Goal: Task Accomplishment & Management: Use online tool/utility

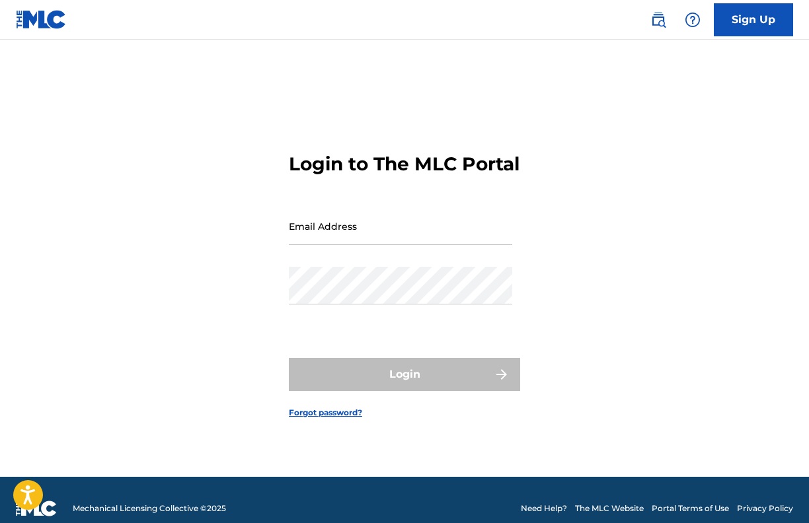
click at [369, 235] on input "Email Address" at bounding box center [400, 226] width 223 height 38
type input "[EMAIL_ADDRESS][DOMAIN_NAME]"
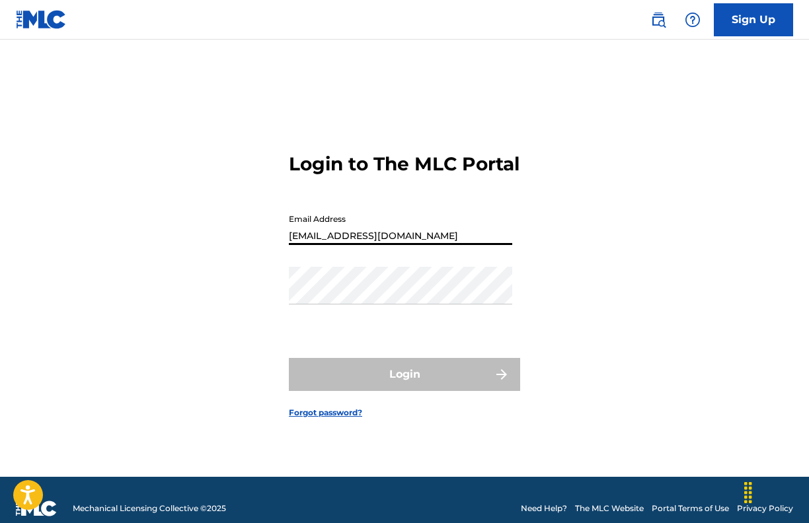
click at [404, 386] on button "Login" at bounding box center [404, 374] width 231 height 33
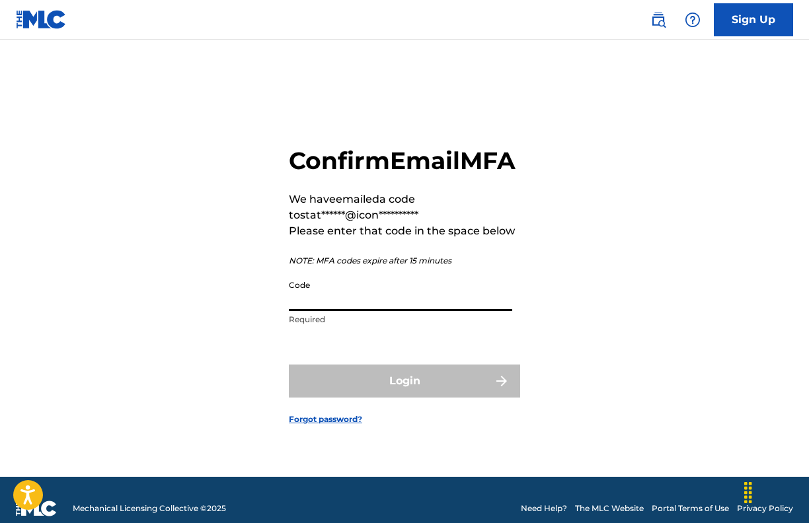
click at [336, 311] on input "Code" at bounding box center [400, 293] width 223 height 38
paste input "816218"
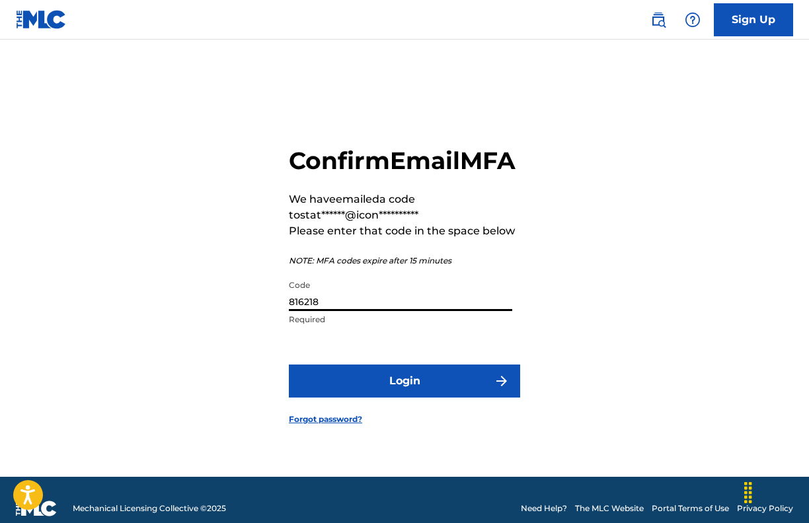
type input "816218"
click at [372, 387] on button "Login" at bounding box center [404, 381] width 231 height 33
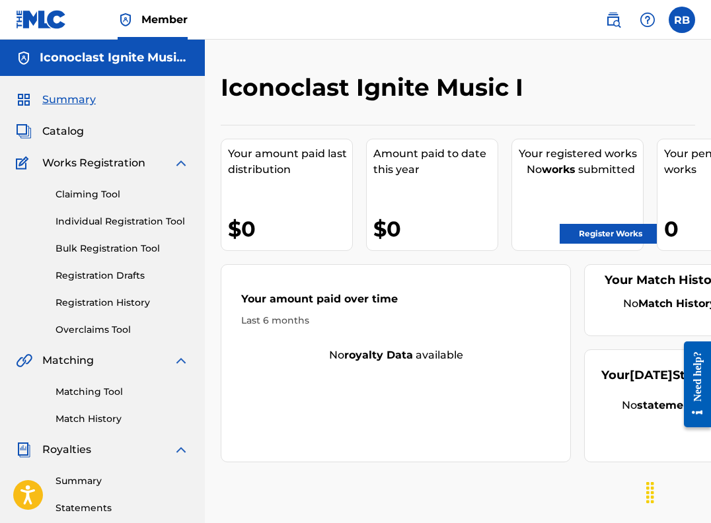
click at [90, 196] on link "Claiming Tool" at bounding box center [121, 195] width 133 height 14
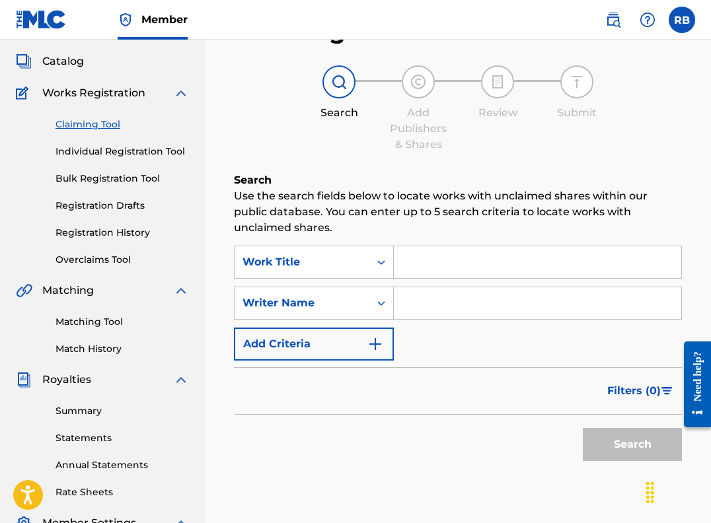
scroll to position [73, 0]
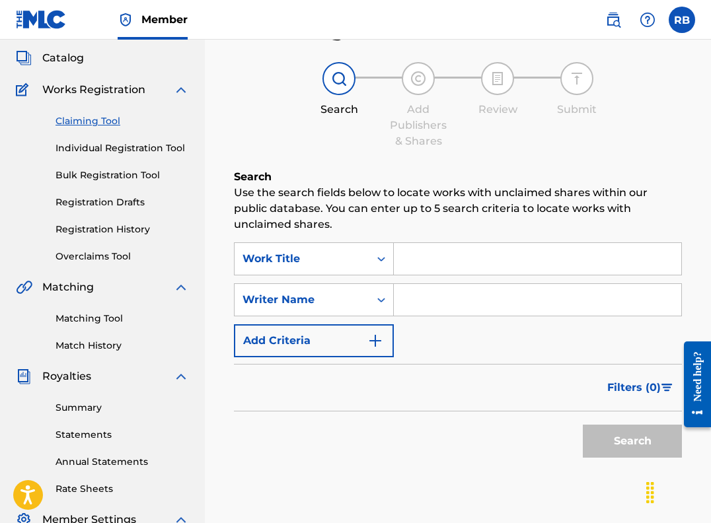
click at [422, 307] on input "Search Form" at bounding box center [537, 300] width 287 height 32
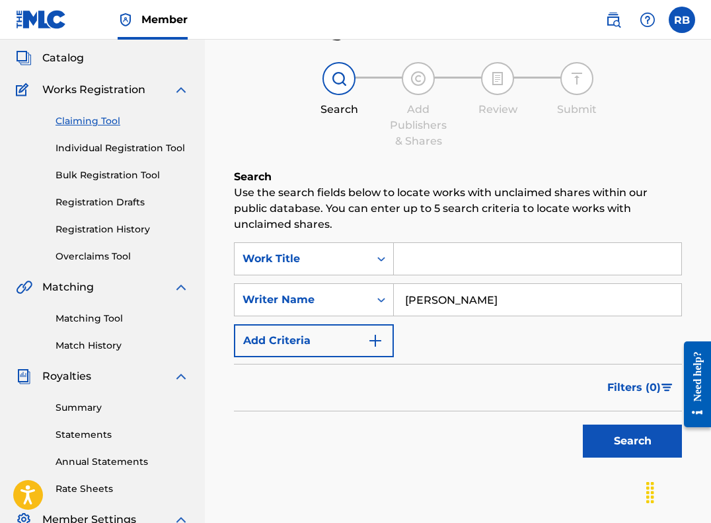
type input "[PERSON_NAME]"
click at [612, 442] on button "Search" at bounding box center [632, 441] width 99 height 33
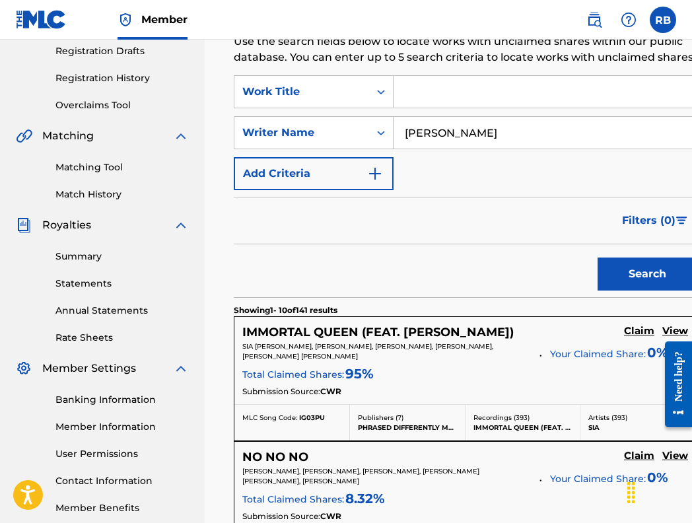
scroll to position [223, 0]
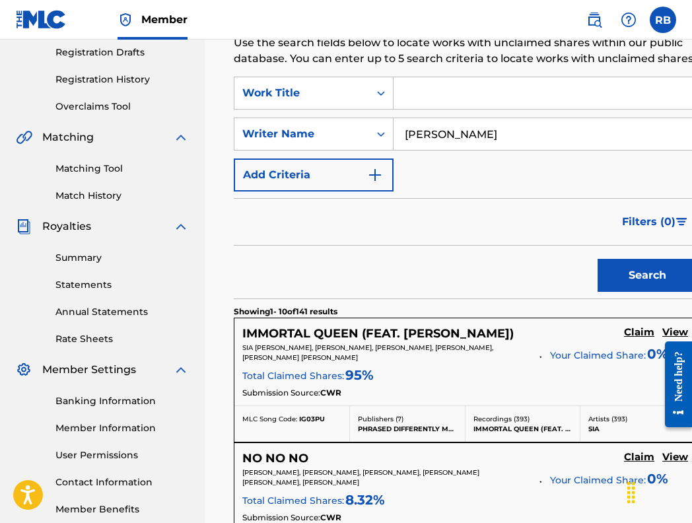
click at [458, 109] on input "Search Form" at bounding box center [545, 93] width 303 height 32
click at [614, 291] on button "Search" at bounding box center [647, 275] width 99 height 33
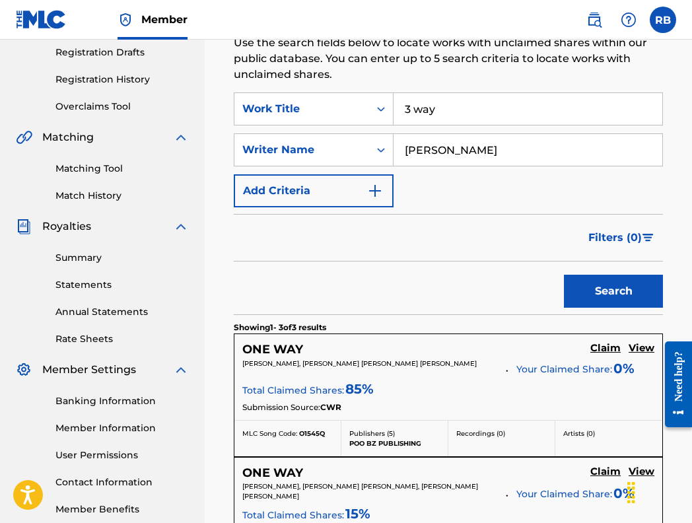
click at [334, 277] on div "Search" at bounding box center [448, 288] width 429 height 53
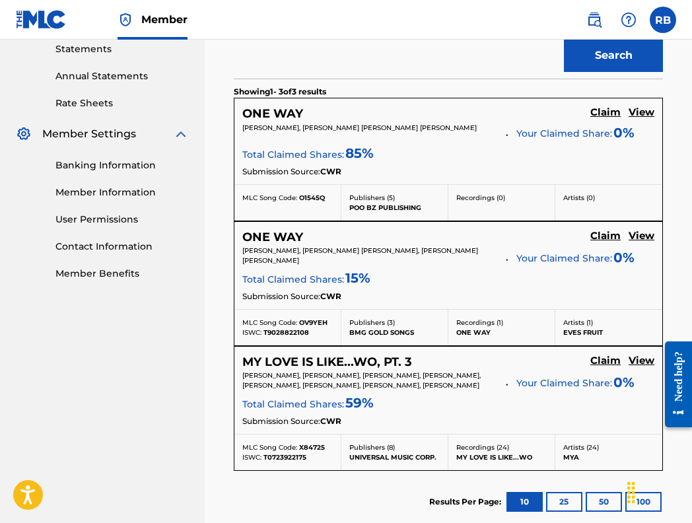
scroll to position [461, 0]
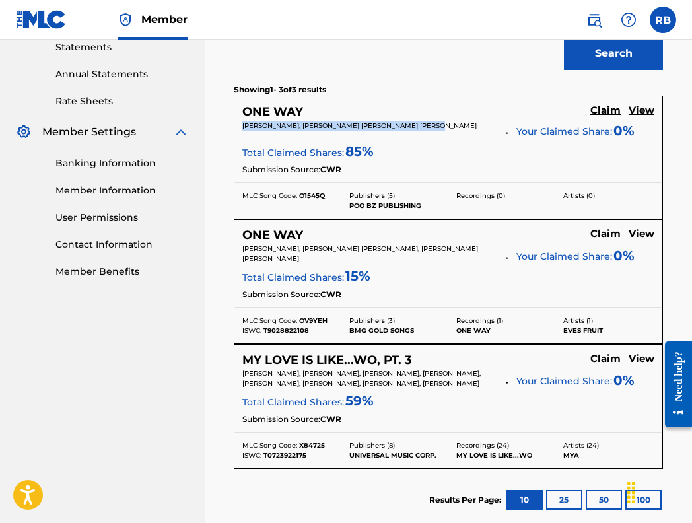
drag, startPoint x: 441, startPoint y: 123, endPoint x: 240, endPoint y: 128, distance: 201.6
click at [240, 128] on div "ONE WAY Claim View [PERSON_NAME], [PERSON_NAME] [PERSON_NAME] [PERSON_NAME] You…" at bounding box center [449, 139] width 428 height 86
copy span "[PERSON_NAME], [PERSON_NAME] [PERSON_NAME] [PERSON_NAME]"
drag, startPoint x: 313, startPoint y: 328, endPoint x: 262, endPoint y: 328, distance: 50.9
click at [262, 328] on div "ISWC: T9028822108" at bounding box center [287, 331] width 91 height 10
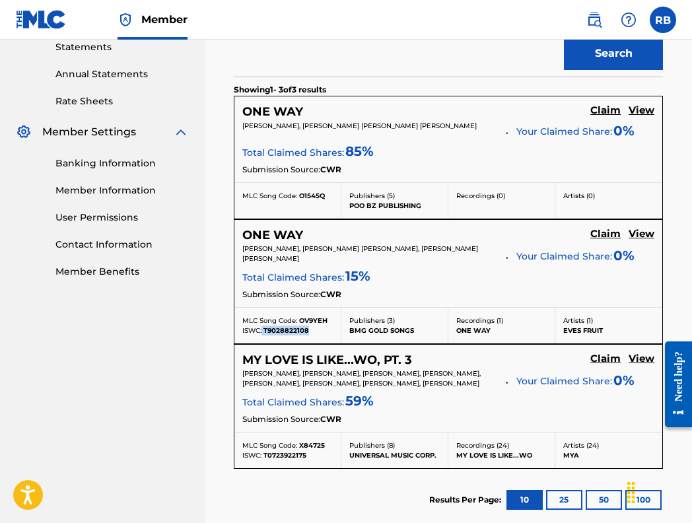
copy div "T9028822108"
click at [329, 316] on div "MLC Song Code: OV9YEH" at bounding box center [287, 321] width 91 height 10
drag, startPoint x: 328, startPoint y: 316, endPoint x: 308, endPoint y: 317, distance: 20.5
click at [308, 317] on div "MLC Song Code: OV9YEH" at bounding box center [287, 321] width 91 height 10
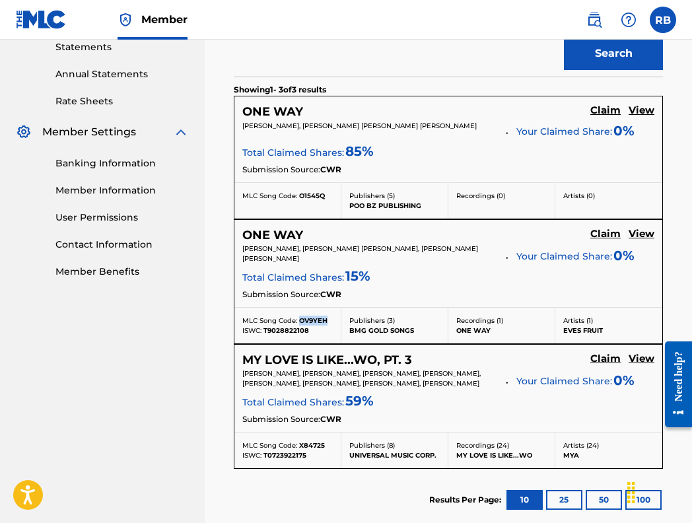
copy span "OV9YEH"
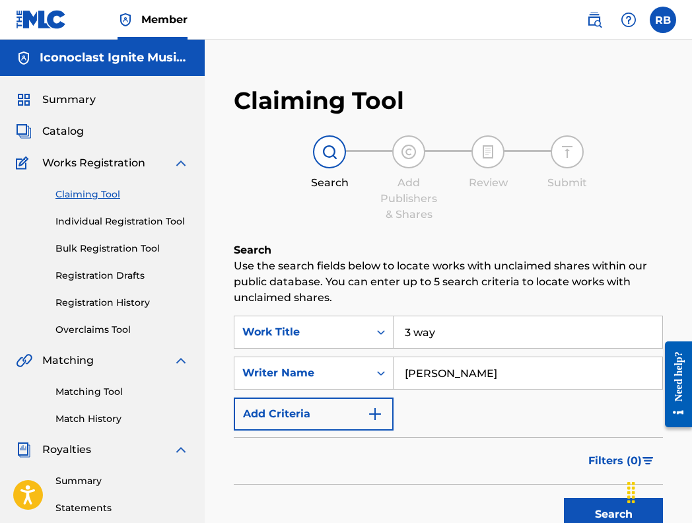
scroll to position [0, 0]
click at [440, 329] on input "3 way" at bounding box center [528, 332] width 269 height 32
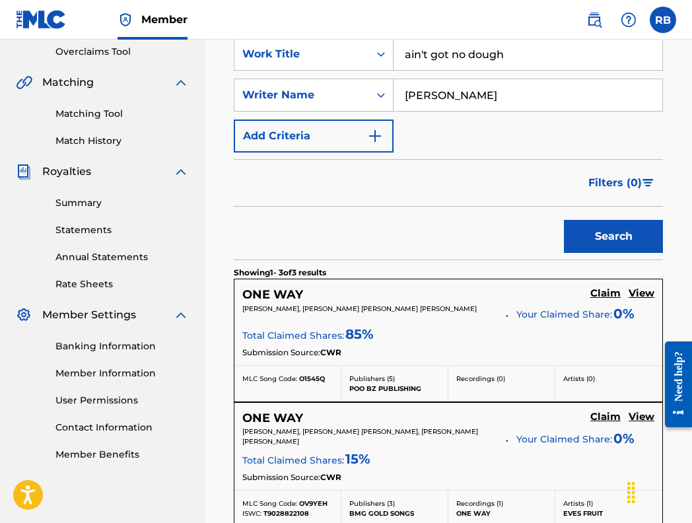
scroll to position [289, 0]
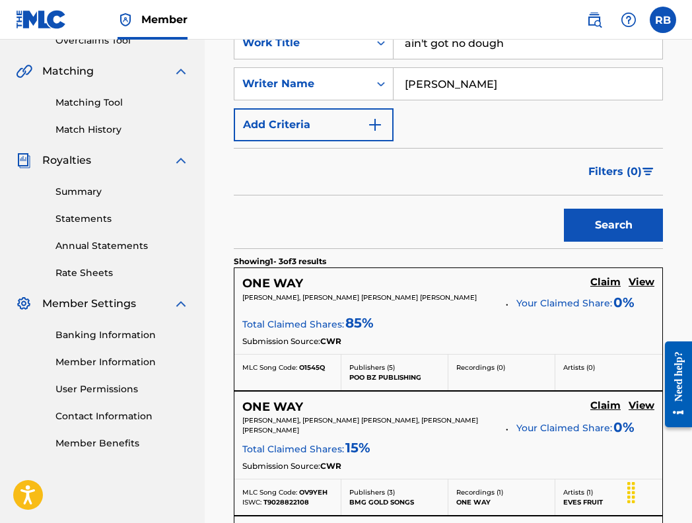
click at [623, 233] on button "Search" at bounding box center [613, 225] width 99 height 33
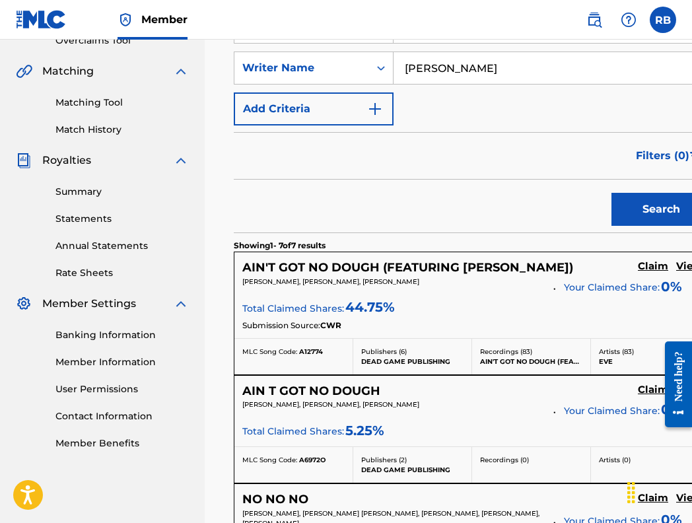
scroll to position [292, 0]
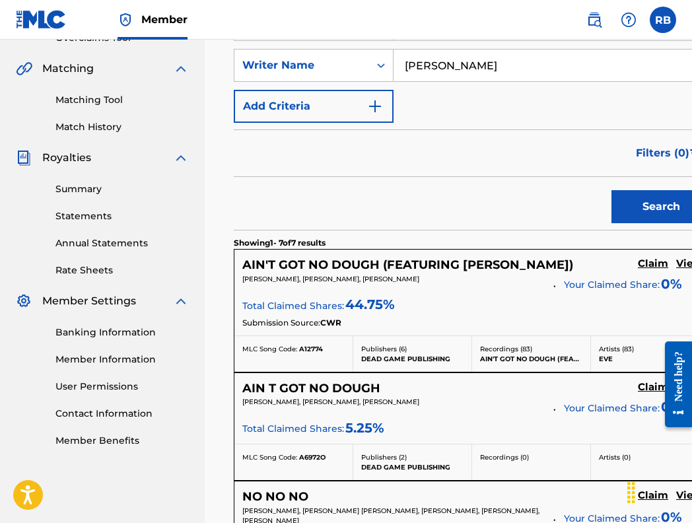
drag, startPoint x: 417, startPoint y: 297, endPoint x: 234, endPoint y: 295, distance: 183.0
click at [234, 295] on div "AIN'T GOT NO DOUGH (FEATURING [PERSON_NAME]) Claim View [PERSON_NAME], [PERSON_…" at bounding box center [472, 311] width 477 height 124
copy span "[PERSON_NAME], [PERSON_NAME], [PERSON_NAME]"
drag, startPoint x: 328, startPoint y: 366, endPoint x: 299, endPoint y: 365, distance: 29.1
click at [299, 354] on div "MLC Song Code: A12774" at bounding box center [293, 349] width 102 height 10
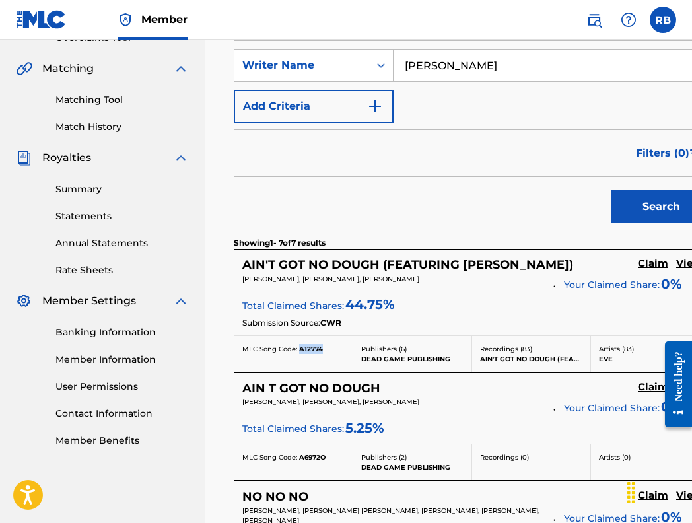
copy span "A12774"
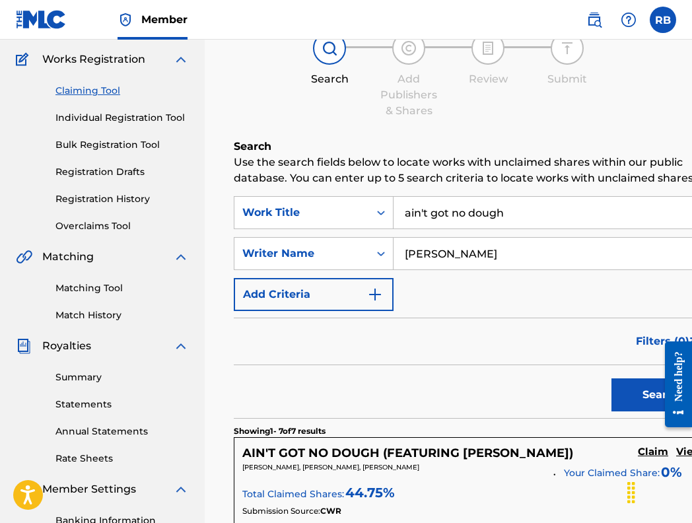
scroll to position [98, 0]
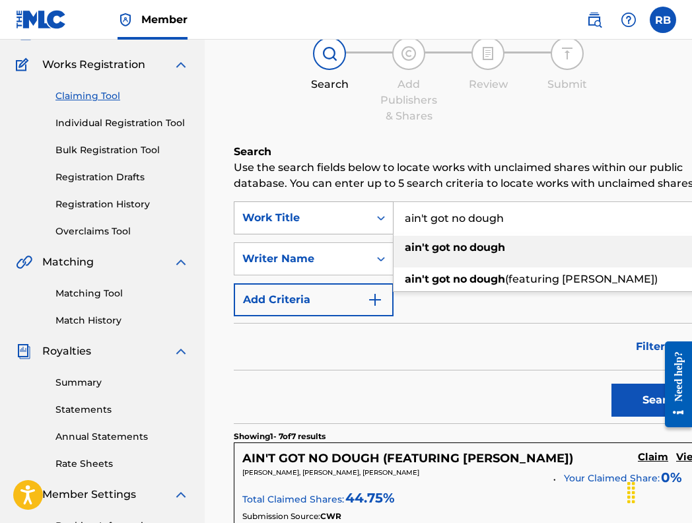
drag, startPoint x: 510, startPoint y: 228, endPoint x: 388, endPoint y: 229, distance: 121.6
click at [388, 229] on div "SearchWithCriteriad32e1689-04b7-49f9-863f-a3830996ee1b Work Title ain't got no …" at bounding box center [472, 218] width 477 height 33
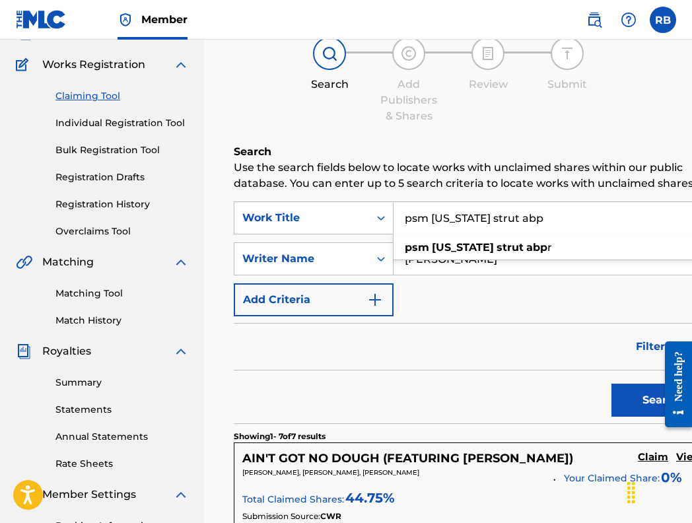
click at [427, 234] on input "psm [US_STATE] strut abp" at bounding box center [552, 218] width 316 height 32
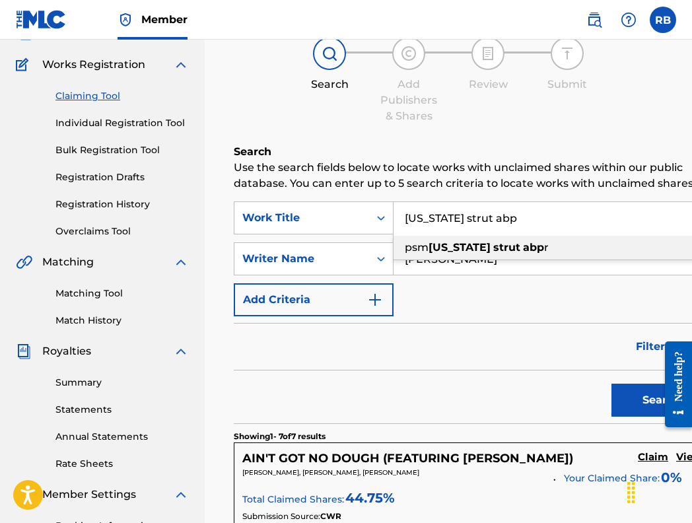
drag, startPoint x: 515, startPoint y: 239, endPoint x: 480, endPoint y: 225, distance: 37.9
click at [480, 231] on input "[US_STATE] strut abp" at bounding box center [552, 218] width 316 height 32
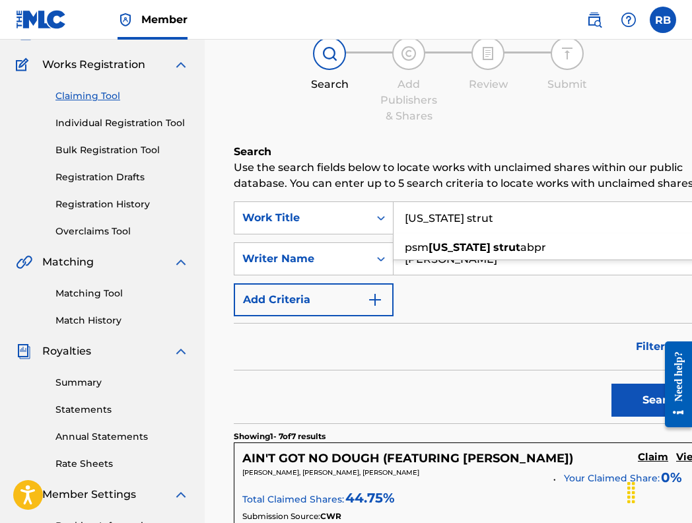
click at [614, 417] on button "Search" at bounding box center [661, 400] width 99 height 33
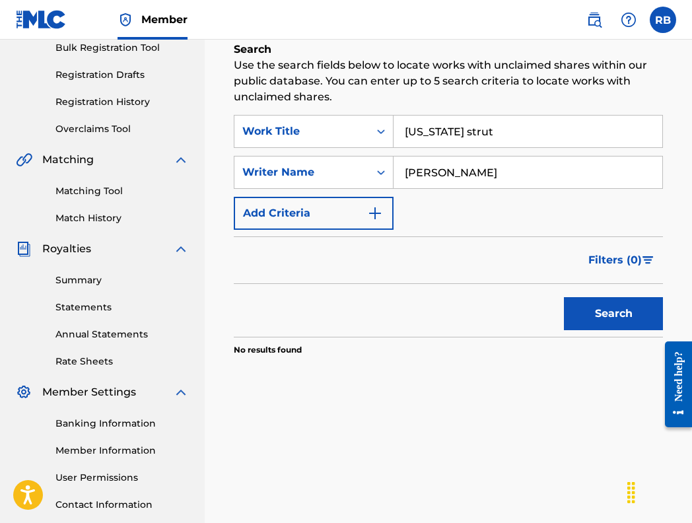
scroll to position [160, 0]
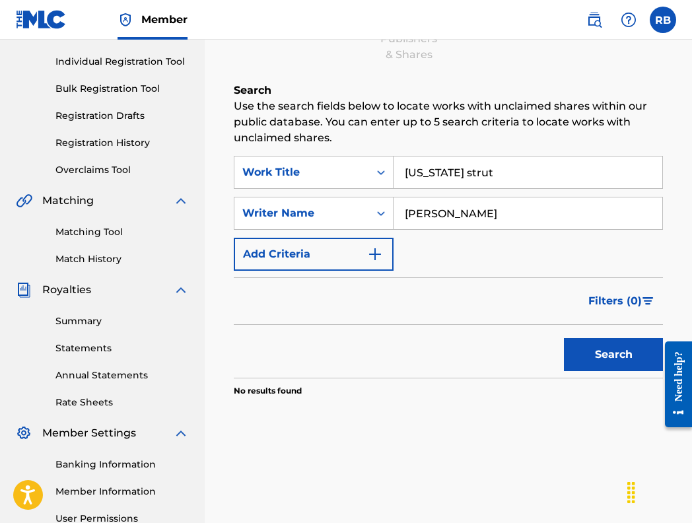
click at [482, 170] on input "[US_STATE] strut" at bounding box center [528, 173] width 269 height 32
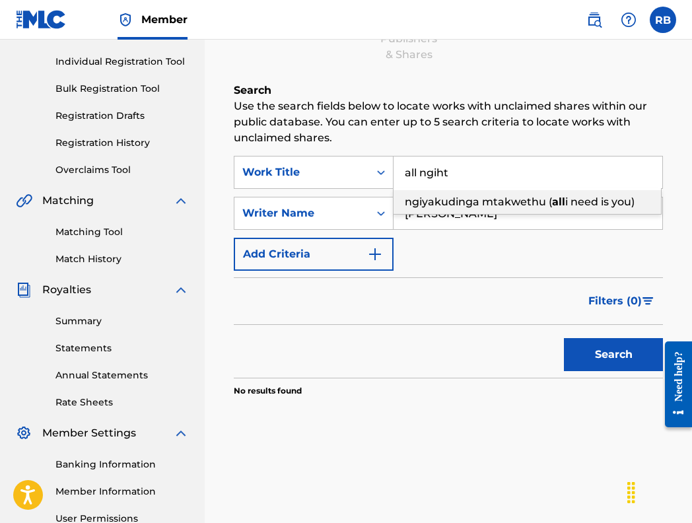
click at [614, 355] on button "Search" at bounding box center [613, 354] width 99 height 33
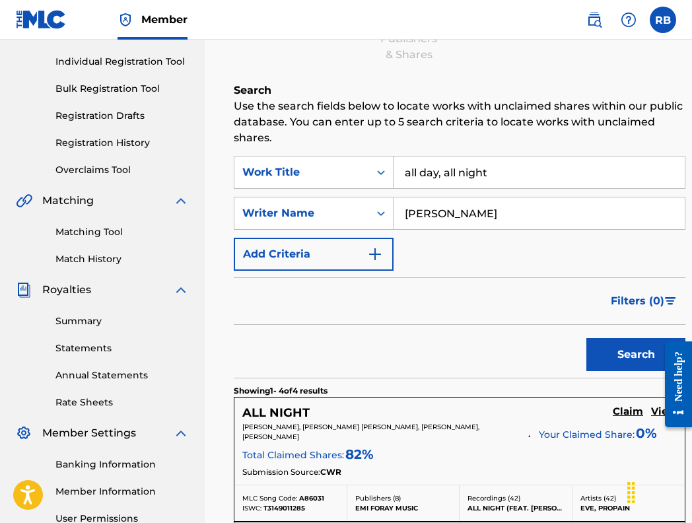
click at [444, 180] on input "all day, all night" at bounding box center [539, 173] width 291 height 32
click at [442, 172] on input "all day, all night" at bounding box center [539, 173] width 291 height 32
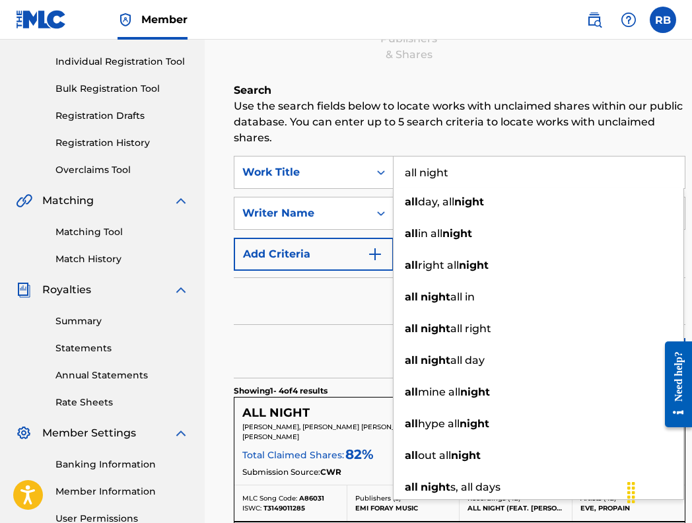
click at [336, 307] on div "Filters ( 0 )" at bounding box center [460, 301] width 452 height 48
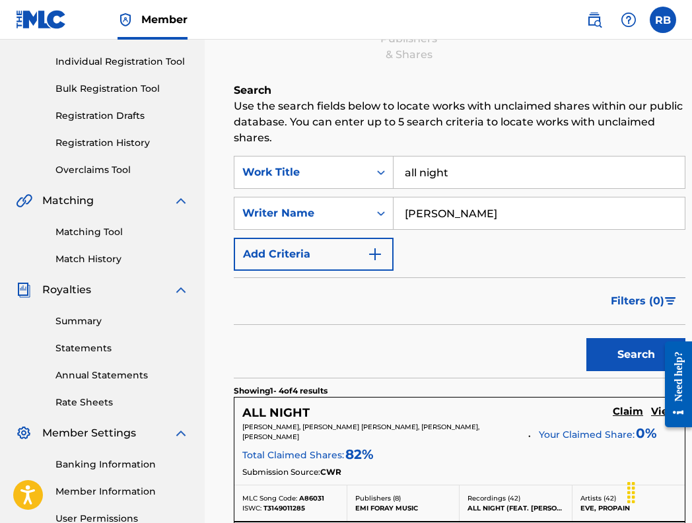
click at [602, 361] on button "Search" at bounding box center [636, 354] width 99 height 33
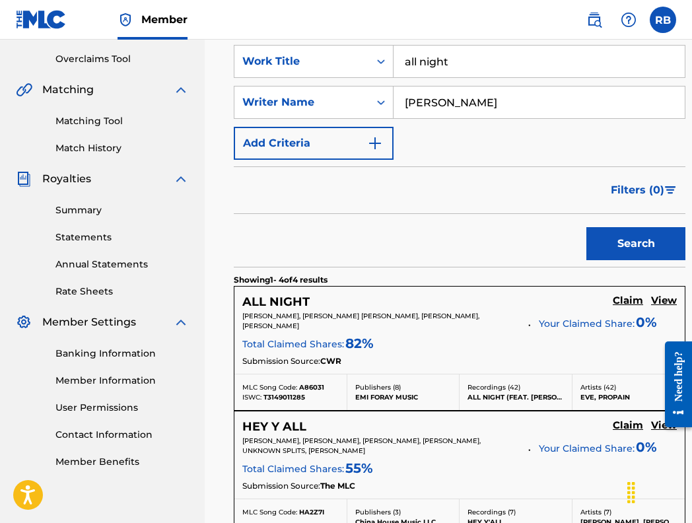
scroll to position [269, 0]
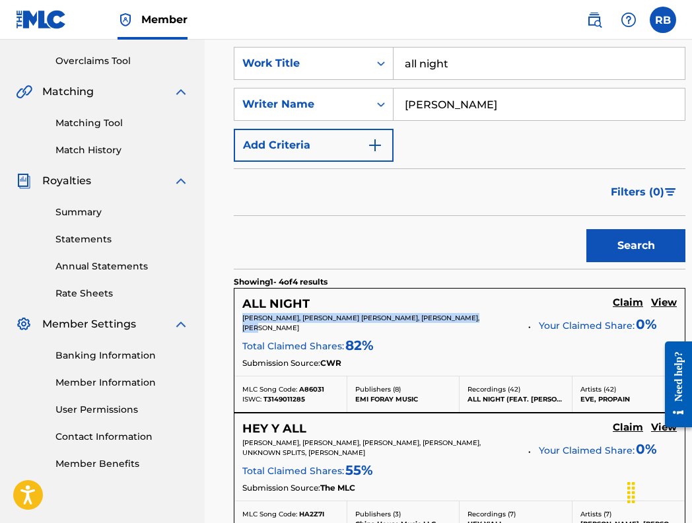
drag, startPoint x: 275, startPoint y: 327, endPoint x: 229, endPoint y: 316, distance: 47.6
click at [229, 316] on div "Claiming Tool Search Add Publishers & Shares Review Submit Search Use the searc…" at bounding box center [449, 358] width 456 height 1109
copy span "[PERSON_NAME], [PERSON_NAME] [PERSON_NAME], [PERSON_NAME], [PERSON_NAME]"
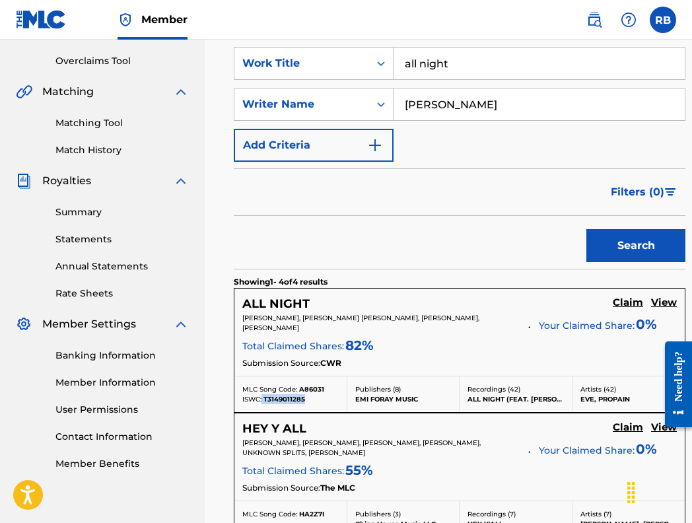
drag, startPoint x: 306, startPoint y: 398, endPoint x: 263, endPoint y: 398, distance: 42.9
click at [263, 398] on div "ISWC: T3149011285" at bounding box center [290, 399] width 96 height 10
copy div "T3149011285"
click at [322, 387] on span "A86031" at bounding box center [311, 389] width 25 height 9
drag, startPoint x: 322, startPoint y: 387, endPoint x: 307, endPoint y: 386, distance: 15.9
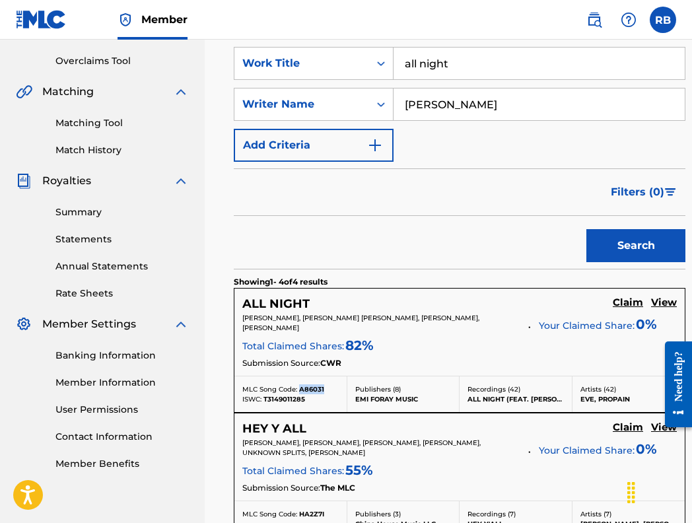
click at [307, 386] on span "A86031" at bounding box center [311, 389] width 25 height 9
click at [320, 392] on span "A86031" at bounding box center [311, 389] width 25 height 9
copy span "A86031"
click at [469, 71] on input "all night" at bounding box center [539, 64] width 291 height 32
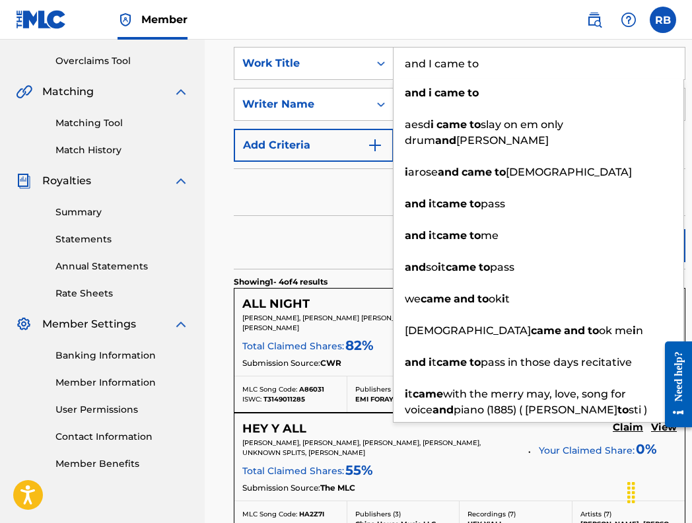
click at [322, 208] on div "Filters ( 0 )" at bounding box center [460, 192] width 452 height 48
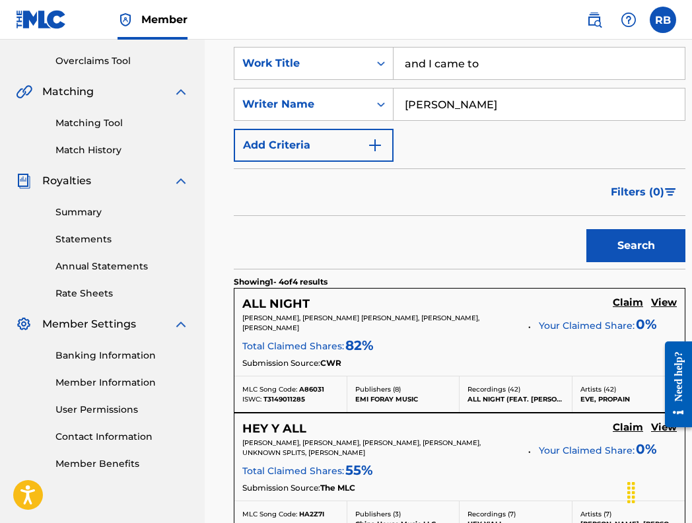
click at [607, 242] on button "Search" at bounding box center [636, 245] width 99 height 33
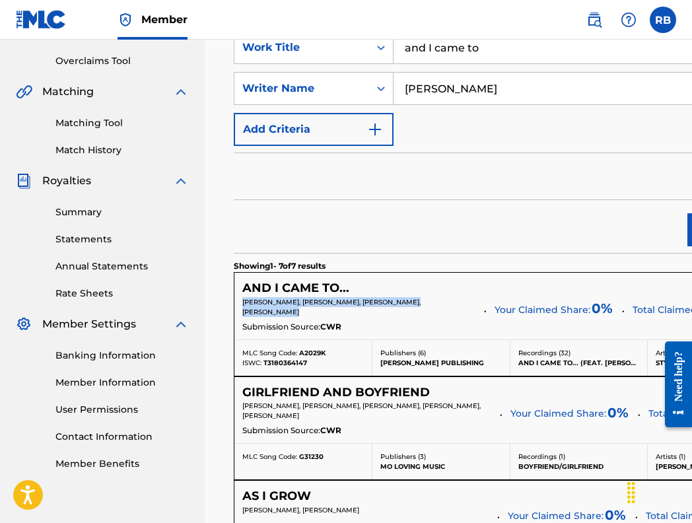
drag, startPoint x: 477, startPoint y: 300, endPoint x: 242, endPoint y: 302, distance: 234.6
click at [242, 302] on p "[PERSON_NAME], [PERSON_NAME], [PERSON_NAME], [PERSON_NAME]" at bounding box center [358, 307] width 233 height 20
copy span "[PERSON_NAME], [PERSON_NAME], [PERSON_NAME], [PERSON_NAME]"
drag, startPoint x: 312, startPoint y: 383, endPoint x: 262, endPoint y: 383, distance: 49.6
click at [262, 368] on div "ISWC: T3180364147" at bounding box center [303, 363] width 122 height 10
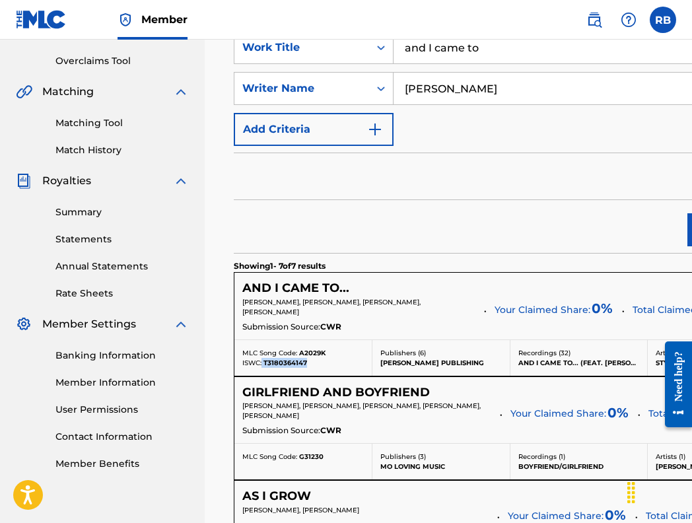
copy div "T3180364147"
click at [320, 368] on div "ISWC: T3180364147" at bounding box center [303, 363] width 122 height 10
drag, startPoint x: 329, startPoint y: 367, endPoint x: 298, endPoint y: 368, distance: 31.1
click at [298, 358] on div "MLC Song Code: A2029K" at bounding box center [303, 353] width 122 height 10
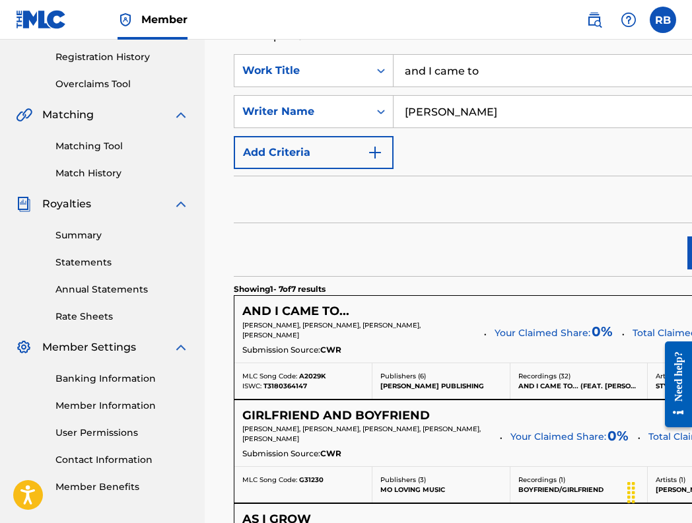
click at [490, 69] on input "and I came to" at bounding box center [590, 71] width 392 height 32
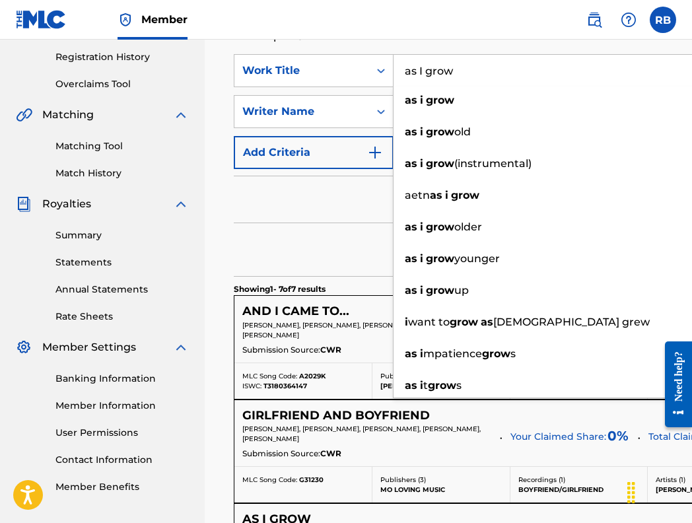
click at [298, 190] on div "Filters ( 0 )" at bounding box center [510, 200] width 553 height 48
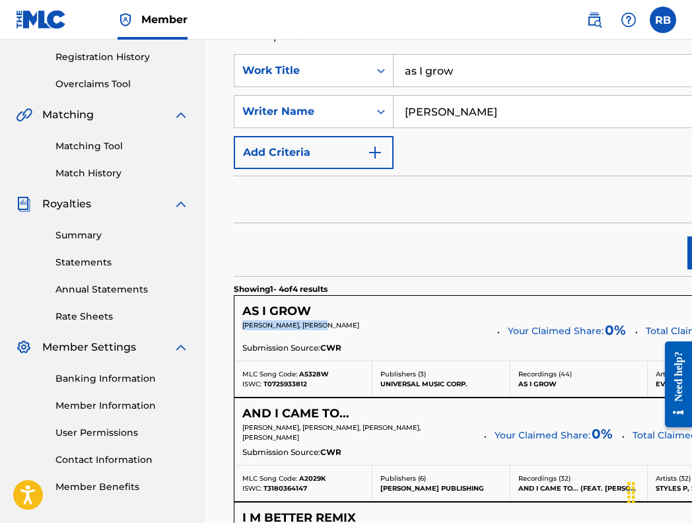
drag, startPoint x: 326, startPoint y: 324, endPoint x: 232, endPoint y: 324, distance: 93.8
click at [232, 324] on div "Claiming Tool Search Add Publishers & Shares Review Submit Search Use the searc…" at bounding box center [449, 349] width 456 height 1045
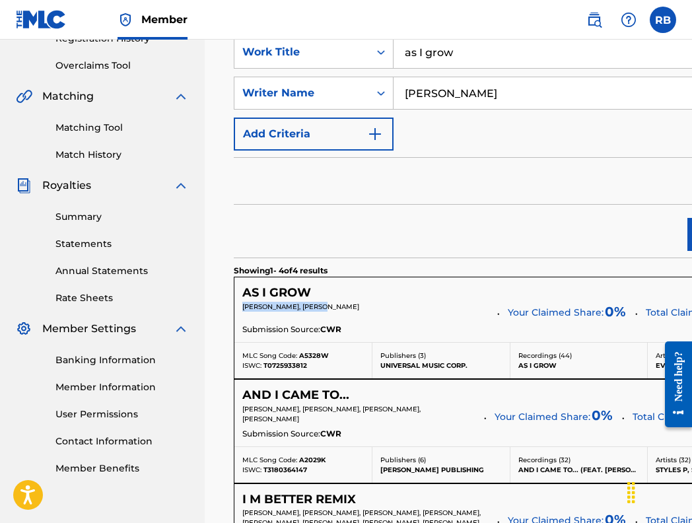
scroll to position [265, 0]
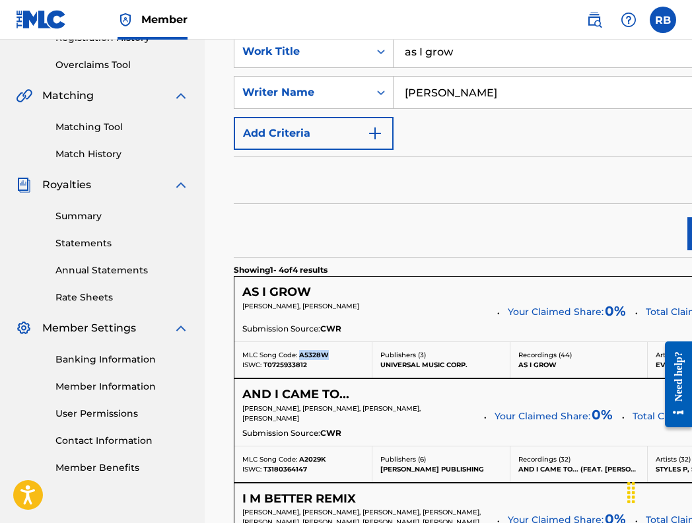
drag, startPoint x: 332, startPoint y: 373, endPoint x: 299, endPoint y: 373, distance: 33.0
click at [299, 360] on div "MLC Song Code: A5328W" at bounding box center [303, 355] width 122 height 10
drag, startPoint x: 311, startPoint y: 388, endPoint x: 266, endPoint y: 388, distance: 44.9
click at [266, 370] on div "ISWC: T0725933812" at bounding box center [303, 365] width 122 height 10
drag, startPoint x: 264, startPoint y: 387, endPoint x: 313, endPoint y: 387, distance: 48.9
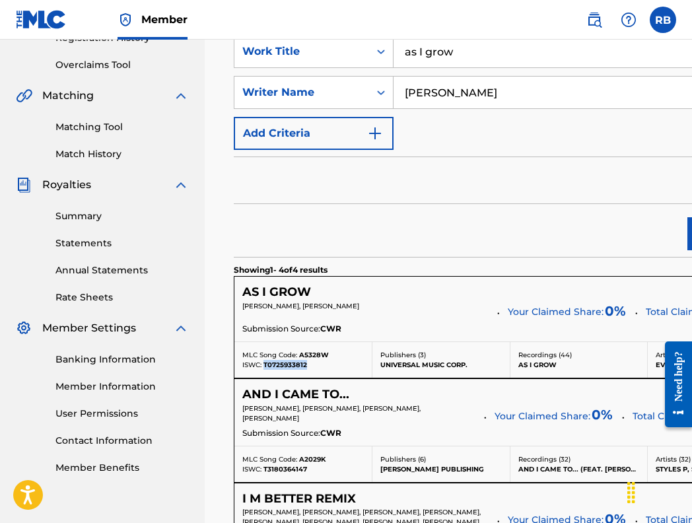
click at [313, 370] on div "ISWC: T0725933812" at bounding box center [303, 365] width 122 height 10
click at [330, 360] on div "MLC Song Code: A5328W" at bounding box center [303, 355] width 122 height 10
drag, startPoint x: 326, startPoint y: 376, endPoint x: 303, endPoint y: 376, distance: 23.8
click at [303, 359] on span "A5328W" at bounding box center [314, 355] width 30 height 9
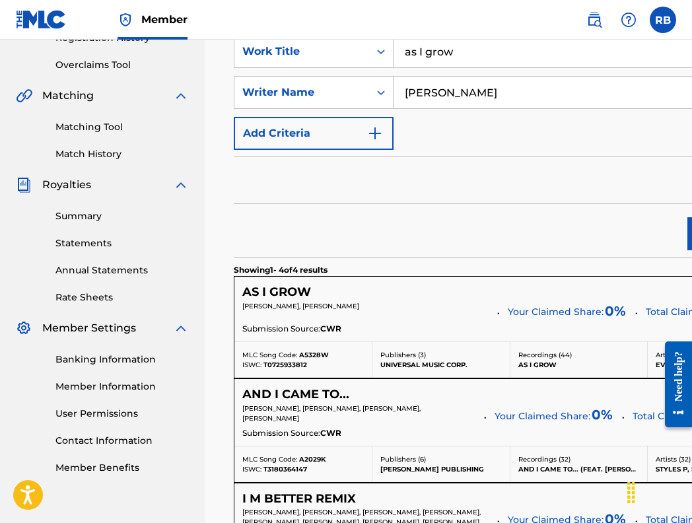
click at [320, 359] on span "A5328W" at bounding box center [314, 355] width 30 height 9
drag, startPoint x: 328, startPoint y: 375, endPoint x: 301, endPoint y: 375, distance: 27.1
click at [301, 360] on div "MLC Song Code: A5328W" at bounding box center [303, 355] width 122 height 10
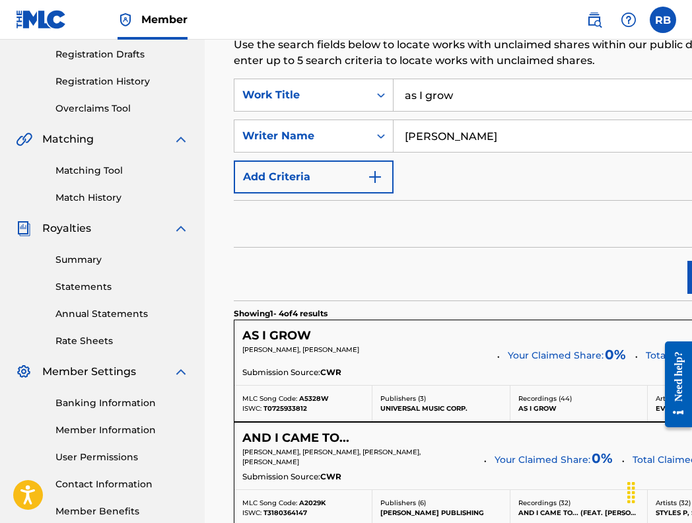
click at [471, 96] on input "as I grow" at bounding box center [590, 95] width 392 height 32
type input "at work in cnn"
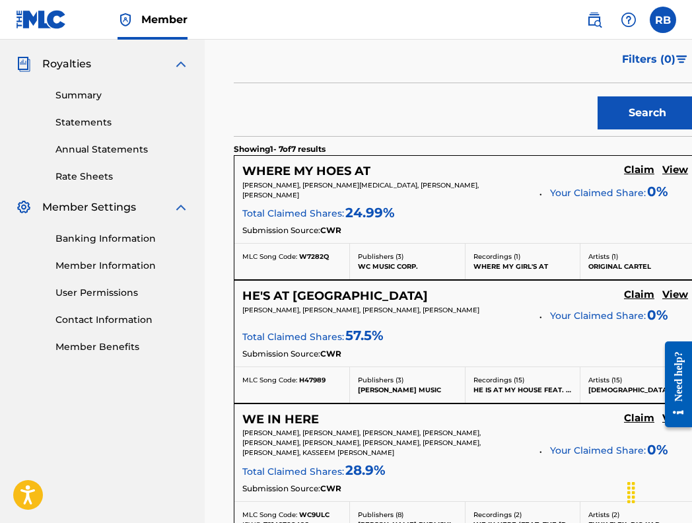
scroll to position [414, 0]
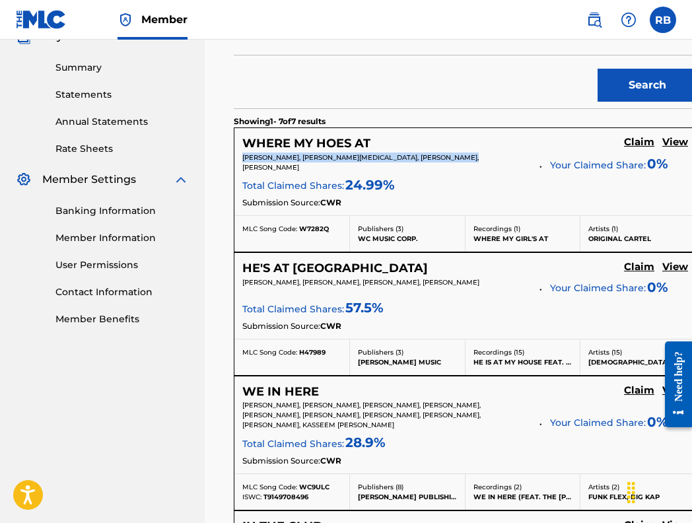
drag, startPoint x: 487, startPoint y: 172, endPoint x: 240, endPoint y: 177, distance: 246.5
click at [240, 177] on div "WHERE MY HOES AT Claim View [PERSON_NAME], [PERSON_NAME][MEDICAL_DATA], [PERSON…" at bounding box center [466, 171] width 462 height 87
drag, startPoint x: 242, startPoint y: 174, endPoint x: 483, endPoint y: 172, distance: 241.2
click at [484, 172] on div "WHERE MY HOES AT Claim View [PERSON_NAME], [PERSON_NAME][MEDICAL_DATA], [PERSON…" at bounding box center [466, 171] width 462 height 87
drag, startPoint x: 330, startPoint y: 241, endPoint x: 299, endPoint y: 240, distance: 31.7
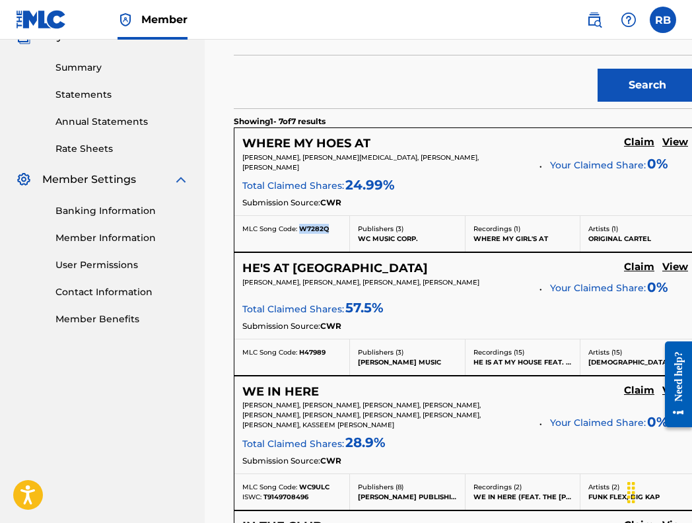
click at [299, 234] on div "MLC Song Code: W7282Q" at bounding box center [291, 229] width 99 height 10
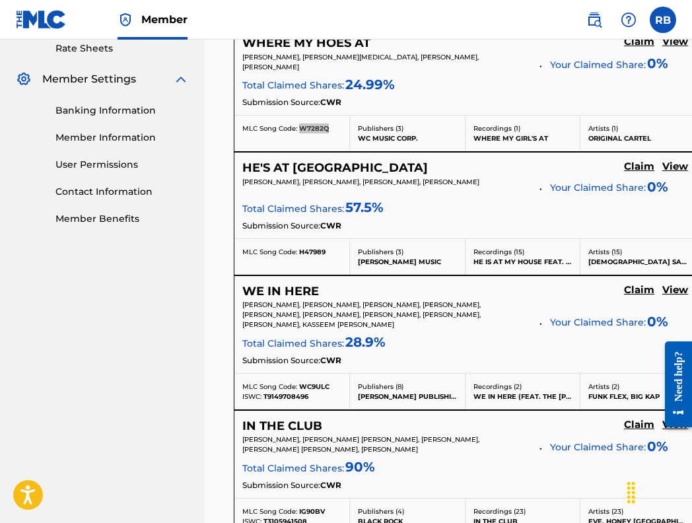
scroll to position [517, 0]
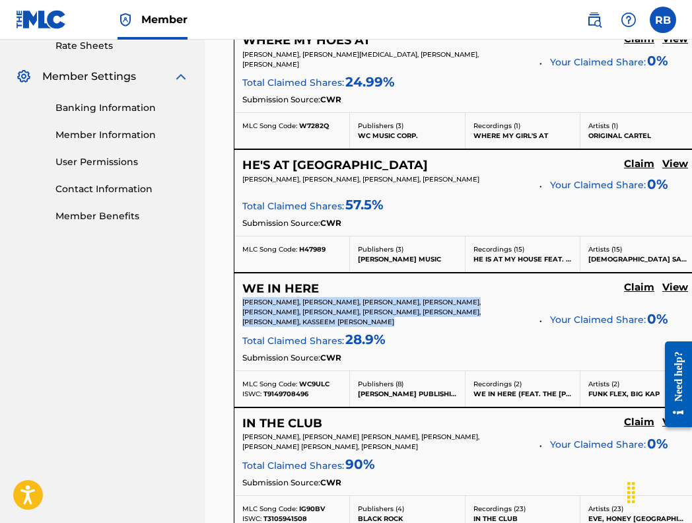
drag, startPoint x: 416, startPoint y: 336, endPoint x: 234, endPoint y: 312, distance: 183.2
click at [233, 311] on div "Claiming Tool Search Add Publishers & Shares Review Submit Search Use the searc…" at bounding box center [449, 295] width 456 height 1478
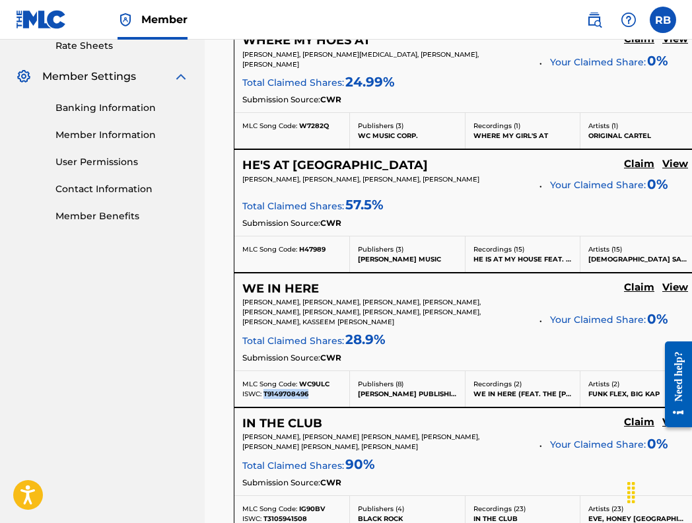
drag, startPoint x: 311, startPoint y: 410, endPoint x: 265, endPoint y: 410, distance: 46.2
click at [265, 399] on div "ISWC: T9149708496" at bounding box center [291, 394] width 99 height 10
drag, startPoint x: 277, startPoint y: 412, endPoint x: 314, endPoint y: 415, distance: 37.1
click at [314, 407] on div "MLC Song Code: WC9ULC ISWC: T9149708496" at bounding box center [293, 389] width 116 height 36
drag, startPoint x: 328, startPoint y: 400, endPoint x: 301, endPoint y: 398, distance: 27.8
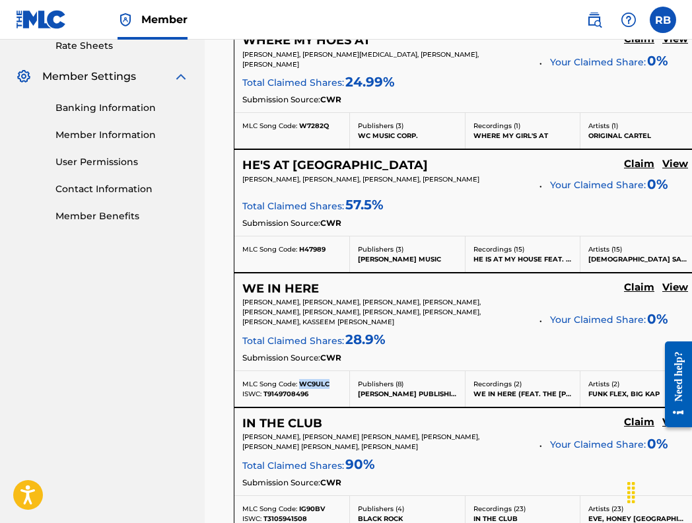
click at [301, 388] on span "WC9ULC" at bounding box center [314, 384] width 30 height 9
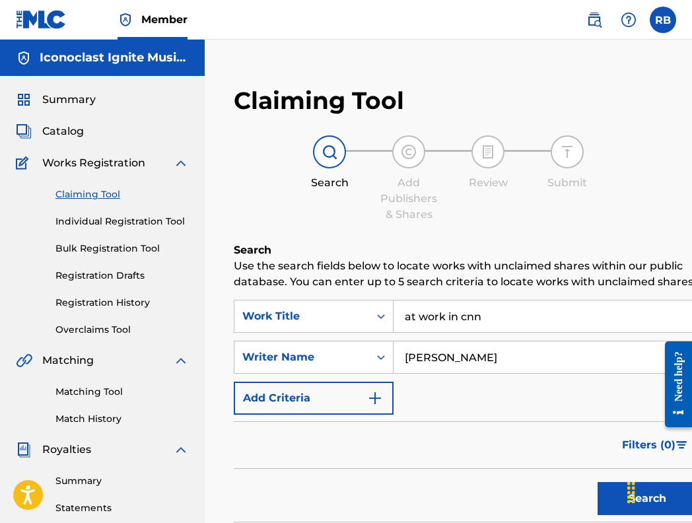
scroll to position [0, 0]
drag, startPoint x: 511, startPoint y: 338, endPoint x: 404, endPoint y: 330, distance: 107.4
click at [404, 330] on input "at work in cnn" at bounding box center [545, 317] width 303 height 32
click at [306, 460] on div "Filters ( 0 )" at bounding box center [465, 446] width 463 height 48
click at [598, 506] on button "Search" at bounding box center [647, 498] width 99 height 33
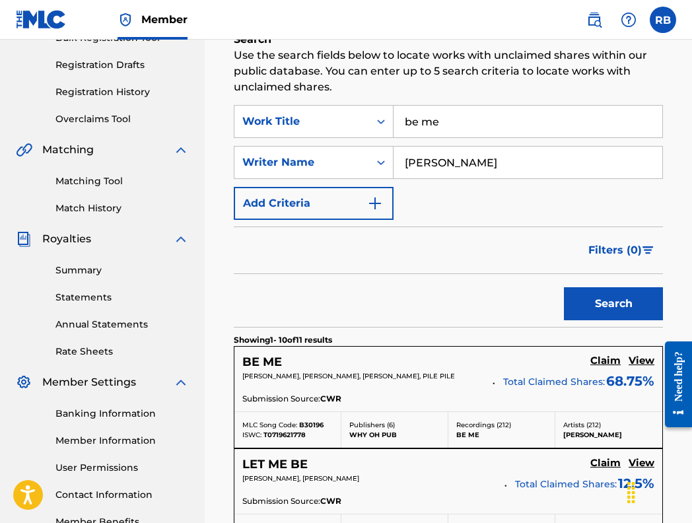
scroll to position [230, 0]
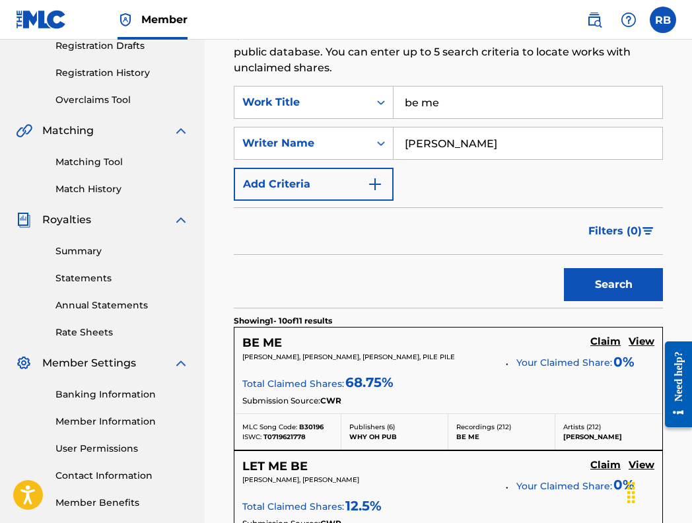
drag, startPoint x: 460, startPoint y: 360, endPoint x: 293, endPoint y: 345, distance: 167.2
click at [295, 345] on div "BE ME Claim View [PERSON_NAME], [PERSON_NAME], [PERSON_NAME], PILE PILE Your Cl…" at bounding box center [449, 371] width 428 height 86
drag, startPoint x: 305, startPoint y: 438, endPoint x: 264, endPoint y: 436, distance: 41.7
click at [264, 437] on span "T0719621778" at bounding box center [285, 437] width 42 height 9
click at [329, 435] on div "ISWC: T0719621778" at bounding box center [287, 437] width 91 height 10
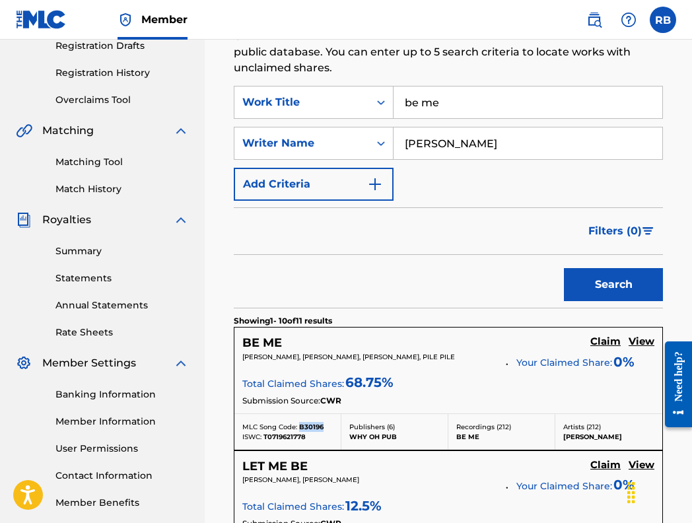
drag, startPoint x: 327, startPoint y: 427, endPoint x: 301, endPoint y: 425, distance: 25.8
click at [301, 426] on div "MLC Song Code: B30196" at bounding box center [287, 427] width 91 height 10
click at [451, 108] on input "be me" at bounding box center [528, 103] width 269 height 32
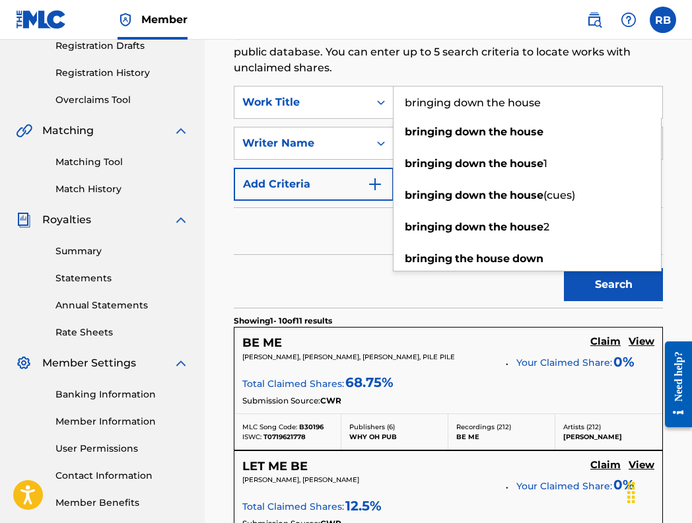
click at [261, 200] on button "Add Criteria" at bounding box center [314, 184] width 160 height 33
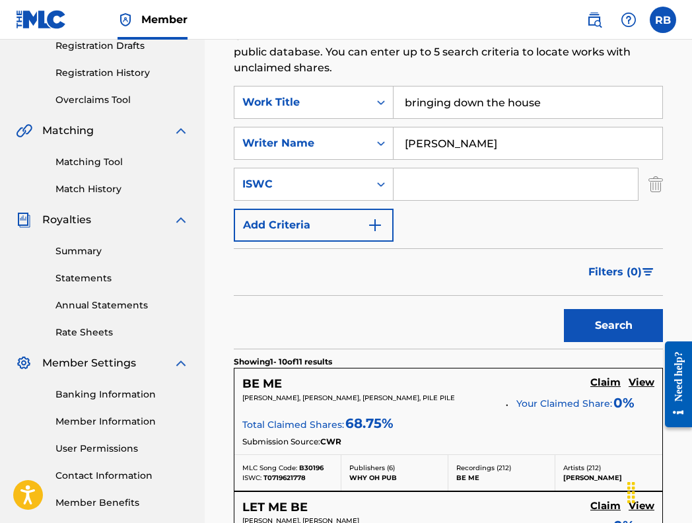
click at [601, 326] on button "Search" at bounding box center [613, 325] width 99 height 33
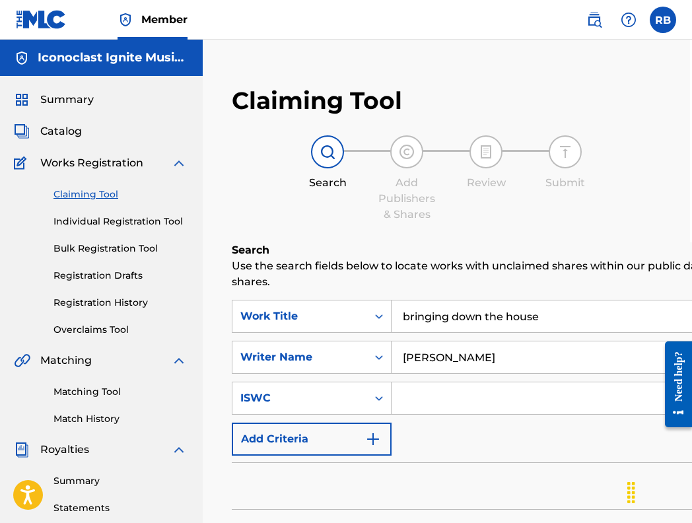
scroll to position [0, 2]
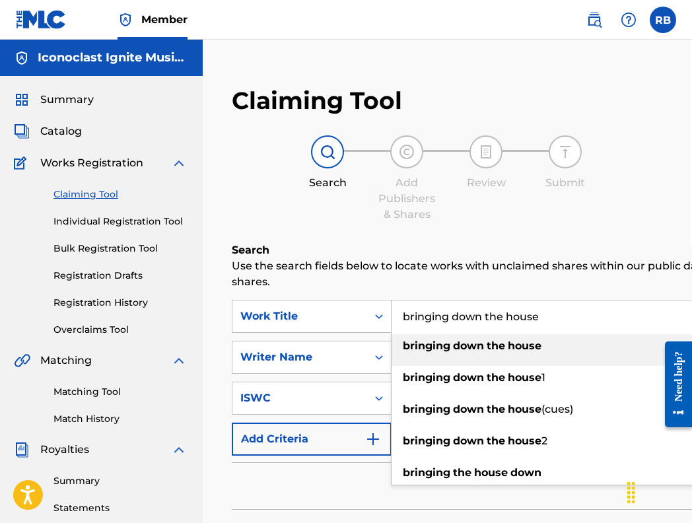
drag, startPoint x: 557, startPoint y: 307, endPoint x: 544, endPoint y: 320, distance: 18.7
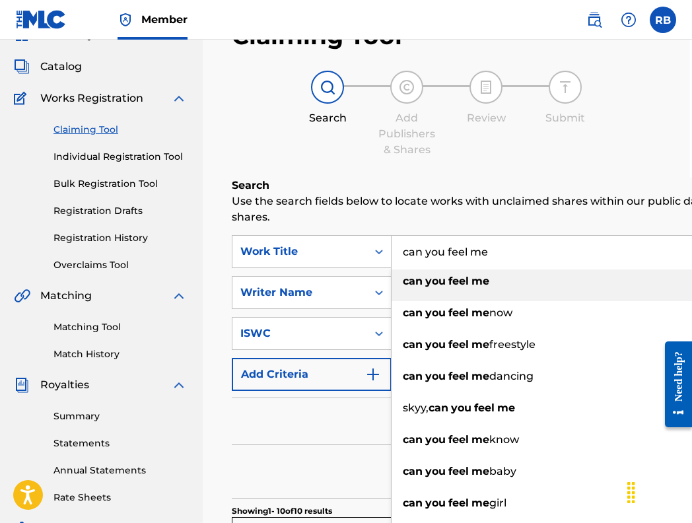
scroll to position [77, 2]
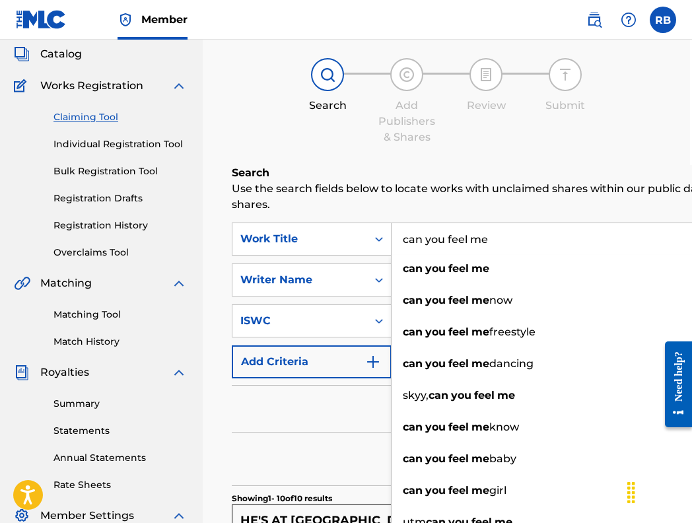
click at [301, 447] on div "Search" at bounding box center [672, 459] width 881 height 53
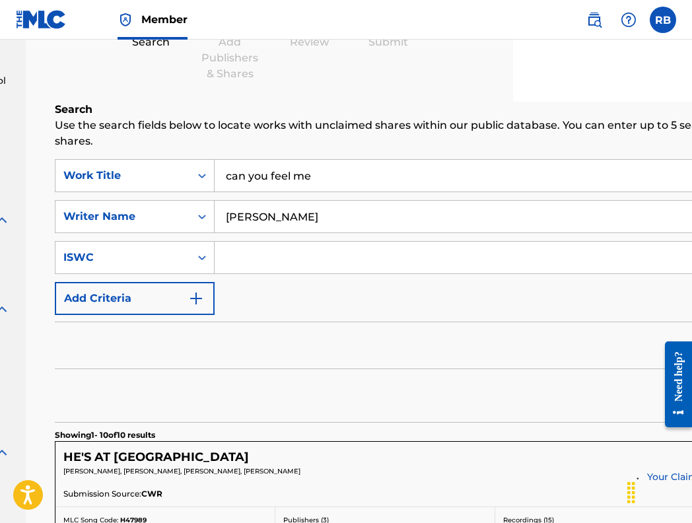
scroll to position [179, 179]
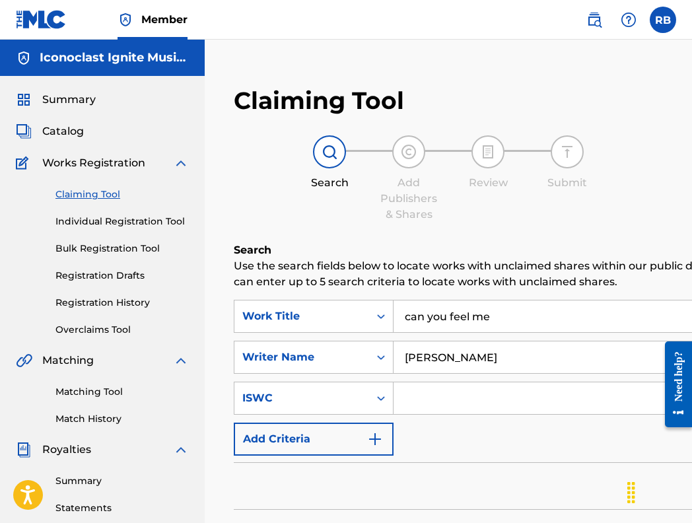
scroll to position [0, 0]
click at [521, 307] on input "can you feel me" at bounding box center [584, 317] width 381 height 32
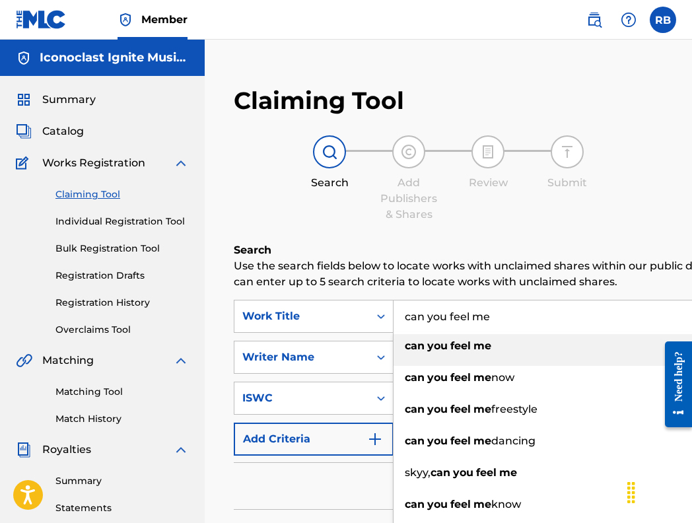
click at [520, 308] on input "can you feel me" at bounding box center [584, 317] width 381 height 32
click at [513, 314] on input "can you feel me" at bounding box center [584, 317] width 381 height 32
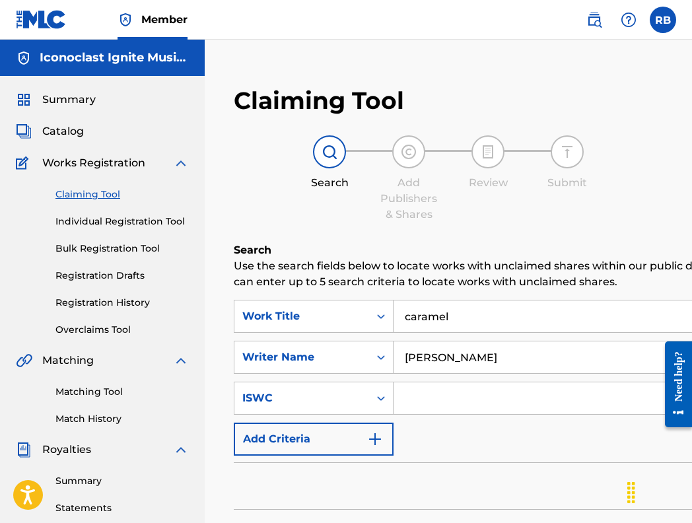
click at [270, 476] on div "Filters ( 0 )" at bounding box center [504, 486] width 541 height 48
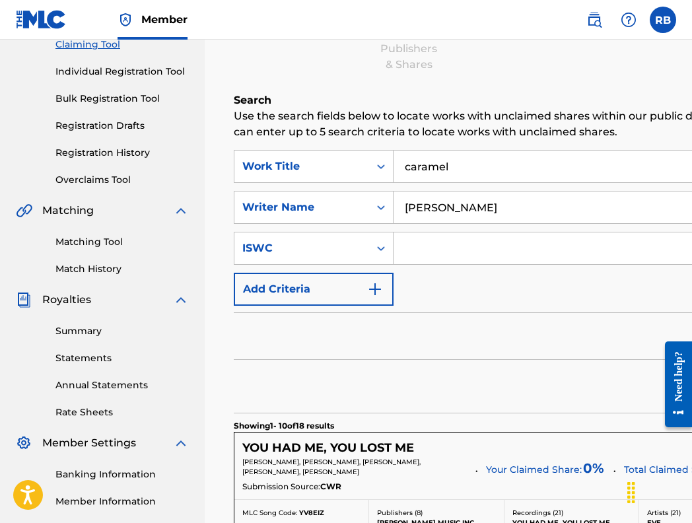
scroll to position [151, 0]
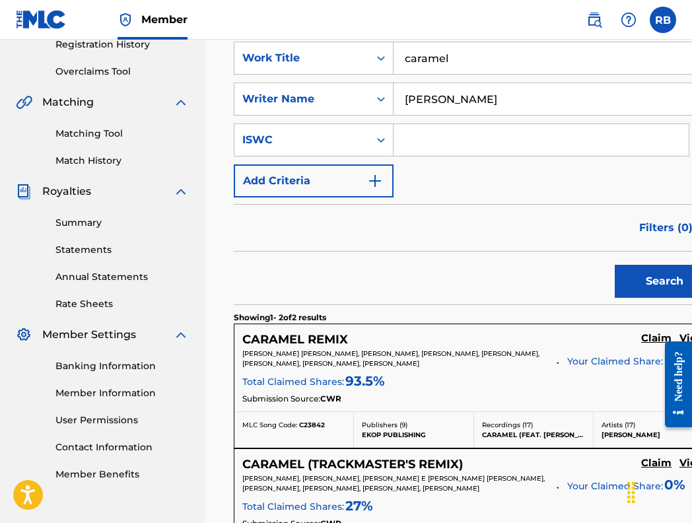
scroll to position [258, 0]
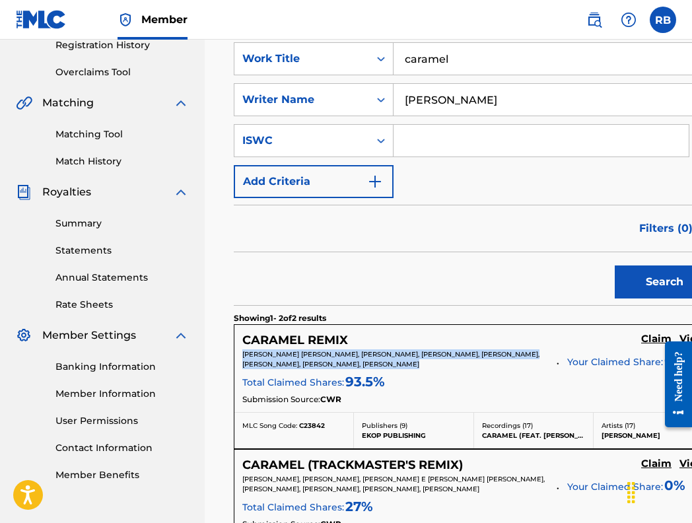
drag, startPoint x: 479, startPoint y: 377, endPoint x: 225, endPoint y: 369, distance: 253.8
click at [225, 369] on div "Claiming Tool Search Add Publishers & Shares Review Submit Search Use the searc…" at bounding box center [449, 265] width 456 height 901
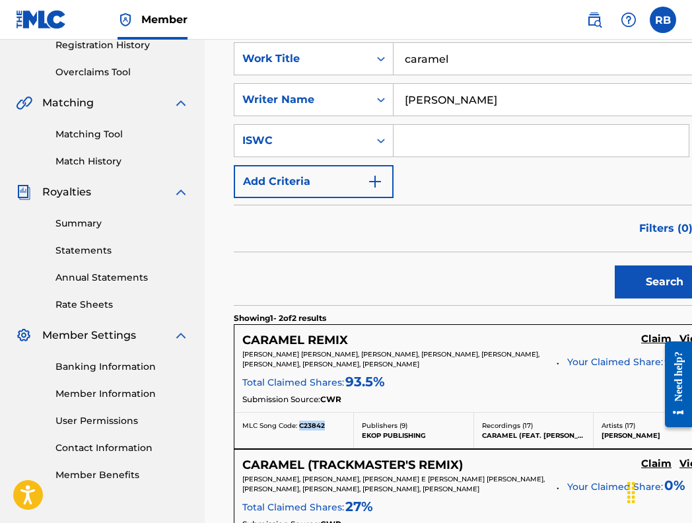
drag, startPoint x: 328, startPoint y: 439, endPoint x: 299, endPoint y: 437, distance: 29.8
click at [299, 431] on div "MLC Song Code: C23842" at bounding box center [293, 426] width 103 height 10
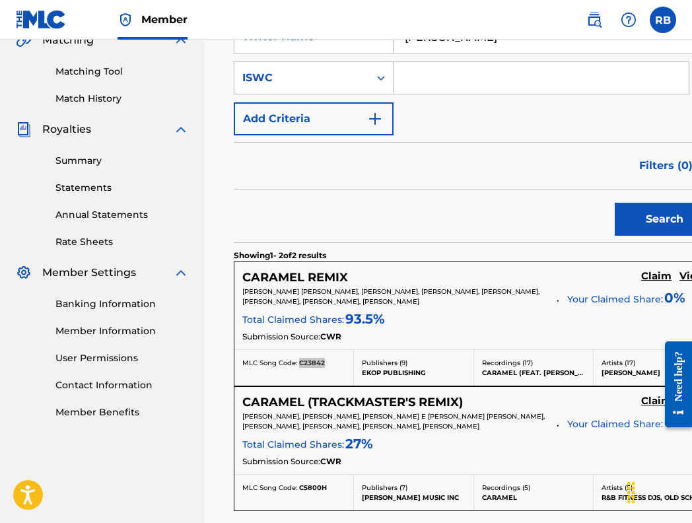
scroll to position [322, 0]
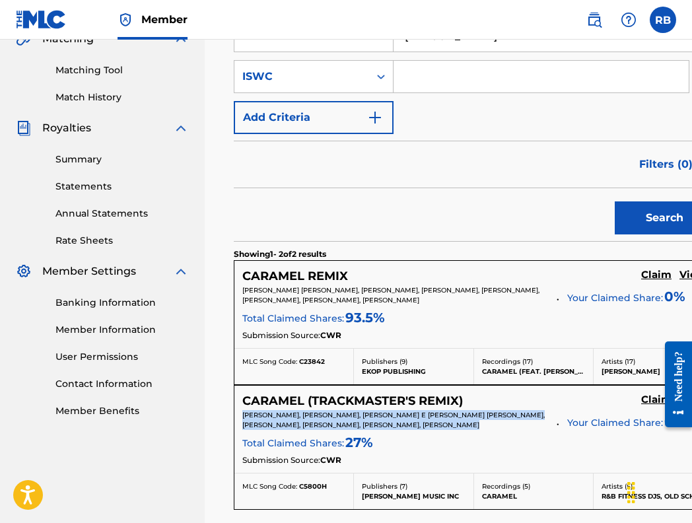
drag, startPoint x: 286, startPoint y: 453, endPoint x: 240, endPoint y: 429, distance: 51.4
click at [240, 428] on div "CARAMEL (TRACKMASTER'S REMIX) Claim View [PERSON_NAME], [PERSON_NAME], [PERSON_…" at bounding box center [474, 429] width 479 height 87
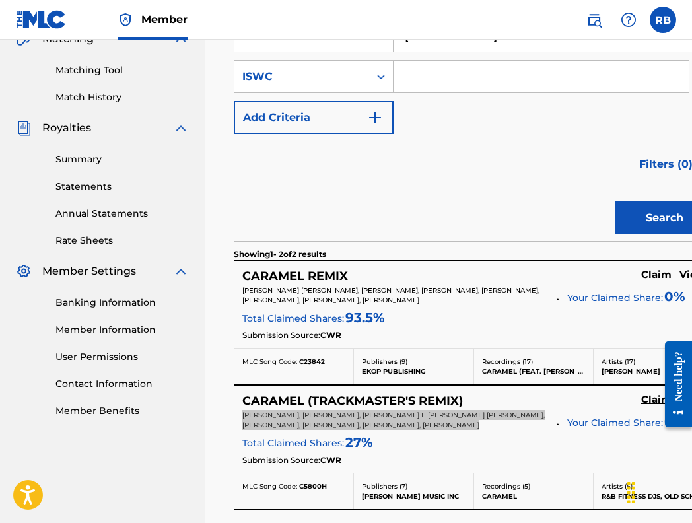
drag, startPoint x: 255, startPoint y: 436, endPoint x: 383, endPoint y: 461, distance: 129.8
click at [383, 454] on div "[PERSON_NAME], [PERSON_NAME], [PERSON_NAME] E [PERSON_NAME] [PERSON_NAME], [PER…" at bounding box center [473, 432] width 463 height 44
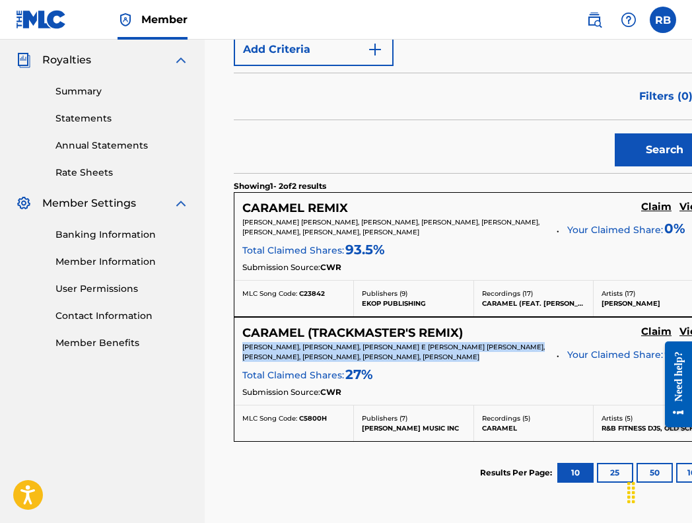
scroll to position [391, 0]
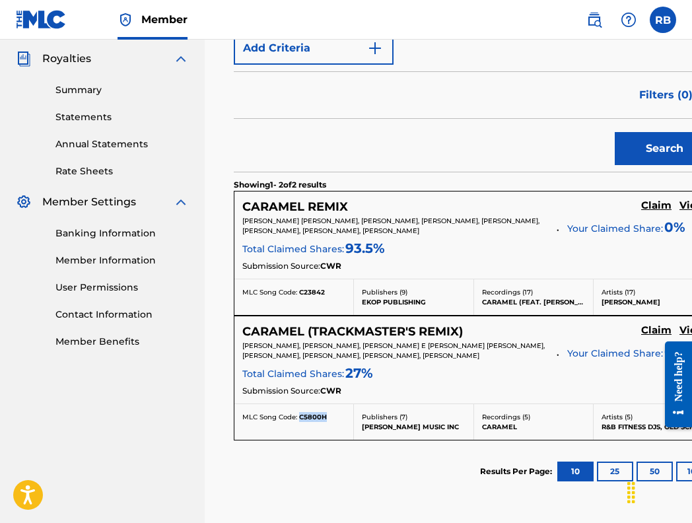
drag, startPoint x: 327, startPoint y: 443, endPoint x: 299, endPoint y: 441, distance: 28.5
click at [299, 422] on div "MLC Song Code: C5800H" at bounding box center [293, 417] width 103 height 10
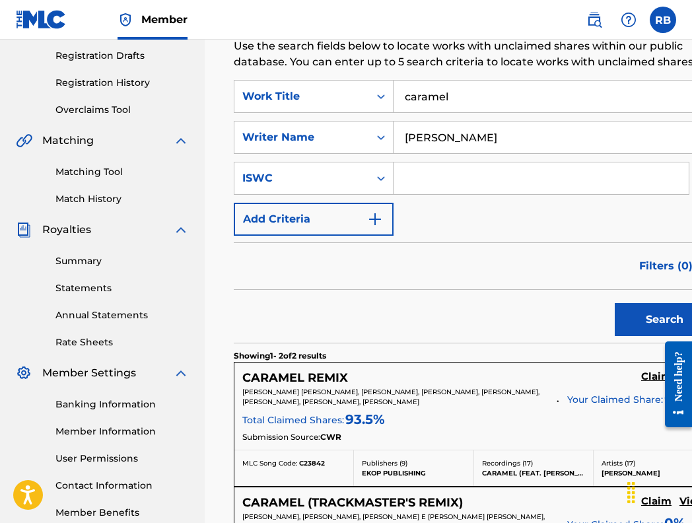
scroll to position [214, 0]
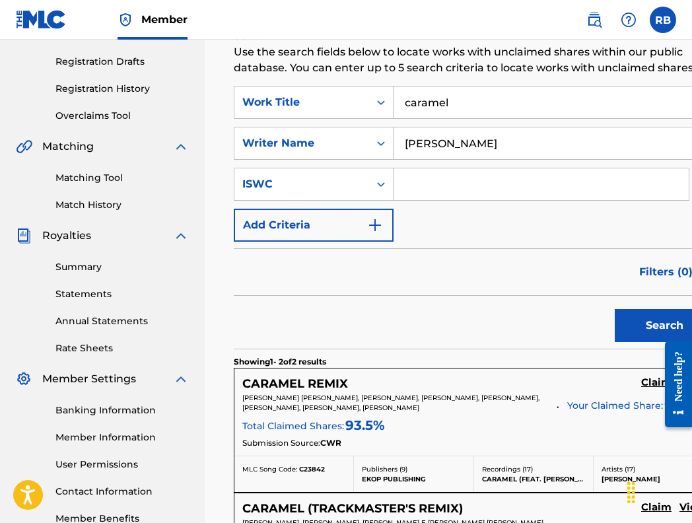
click at [463, 118] on input "caramel" at bounding box center [554, 103] width 320 height 32
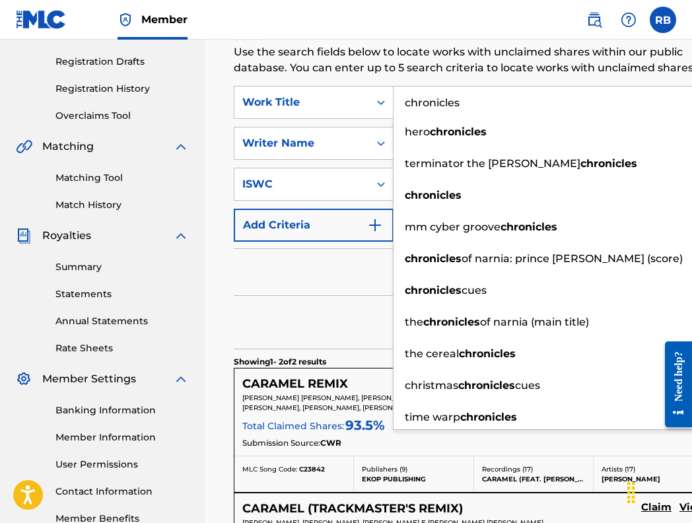
type input "chronicles"
click at [292, 281] on div "Filters ( 0 )" at bounding box center [474, 272] width 480 height 48
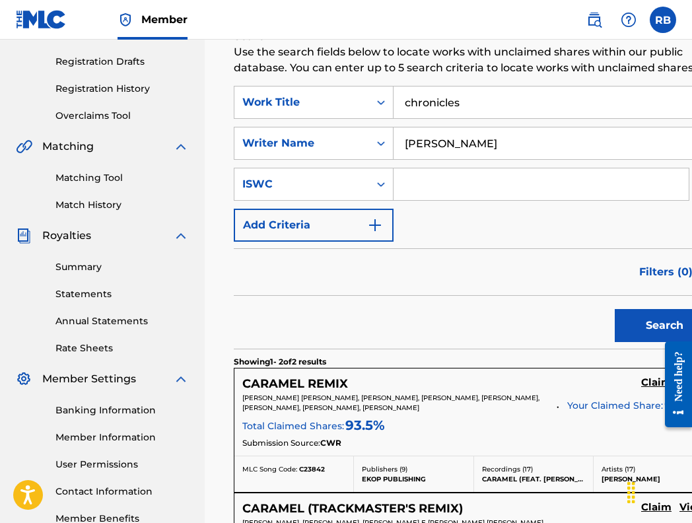
click at [615, 332] on button "Search" at bounding box center [664, 325] width 99 height 33
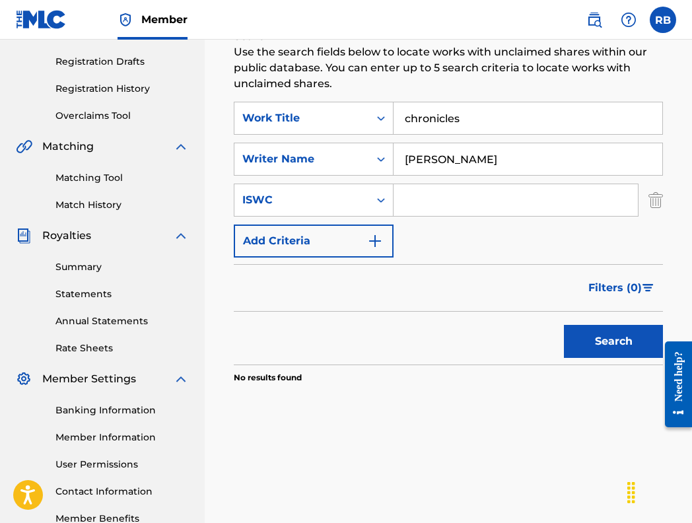
click at [494, 116] on input "chronicles" at bounding box center [528, 118] width 269 height 32
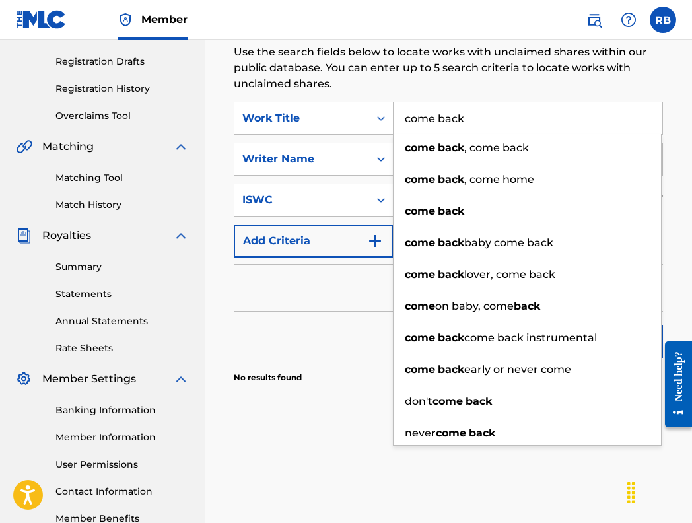
click at [267, 295] on div "Filters ( 0 )" at bounding box center [448, 288] width 429 height 48
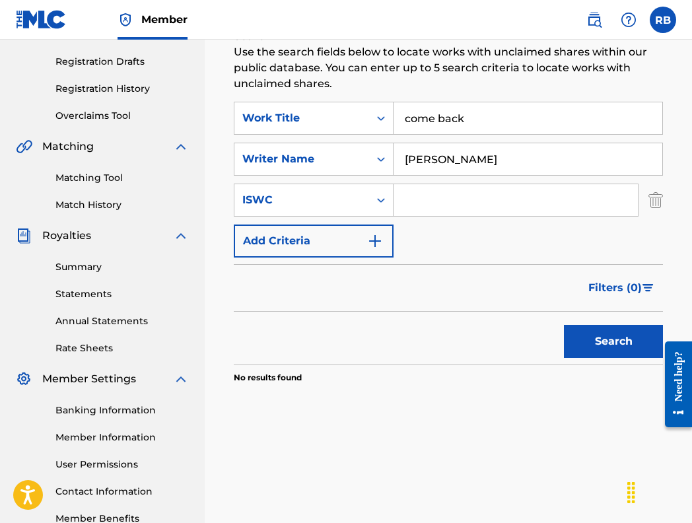
click at [612, 348] on button "Search" at bounding box center [613, 341] width 99 height 33
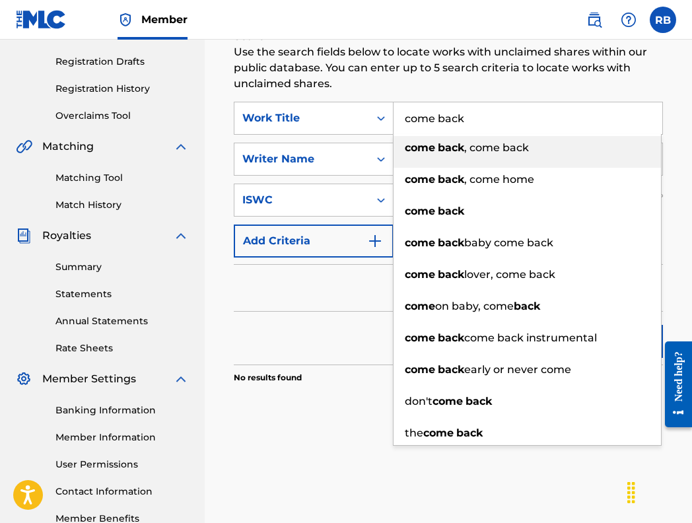
click at [508, 126] on input "come back" at bounding box center [528, 118] width 269 height 32
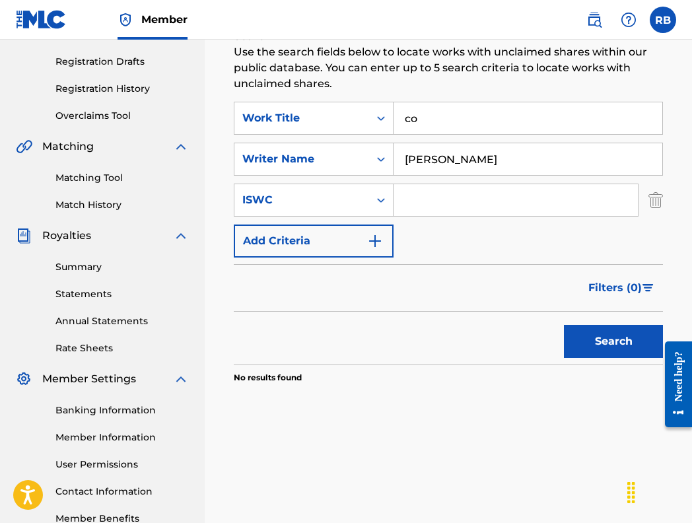
type input "c"
click at [276, 279] on div "Filters ( 0 )" at bounding box center [448, 288] width 429 height 48
click at [601, 337] on button "Search" at bounding box center [613, 341] width 99 height 33
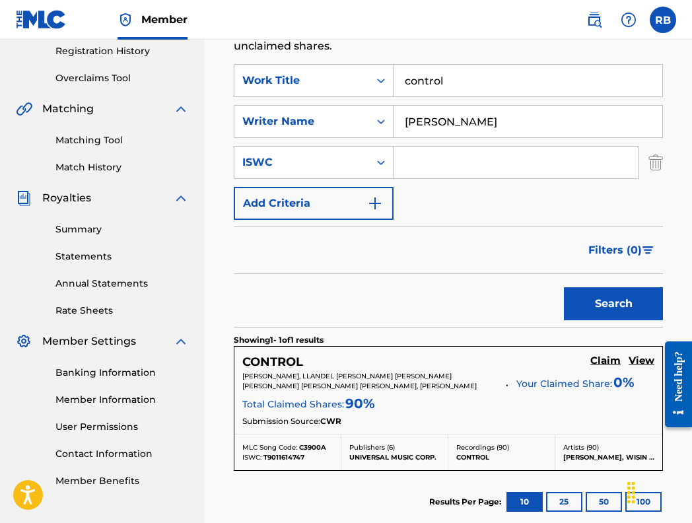
scroll to position [251, 0]
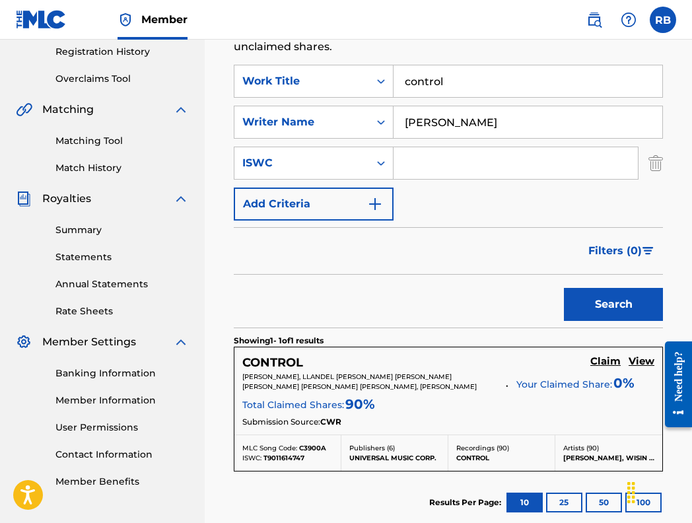
click at [428, 390] on p "[PERSON_NAME], LLANDEL [PERSON_NAME] [PERSON_NAME] [PERSON_NAME] [PERSON_NAME] …" at bounding box center [369, 382] width 254 height 20
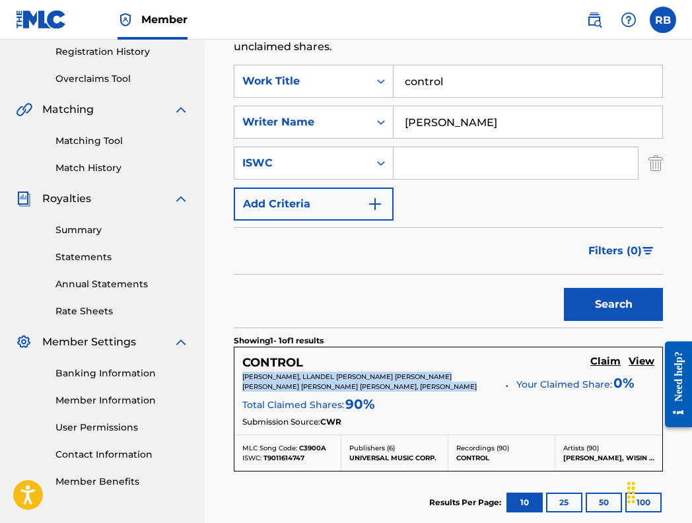
drag, startPoint x: 428, startPoint y: 390, endPoint x: 228, endPoint y: 375, distance: 200.8
click at [228, 375] on div "Claiming Tool Search Add Publishers & Shares Review Submit Search Use the searc…" at bounding box center [449, 218] width 456 height 792
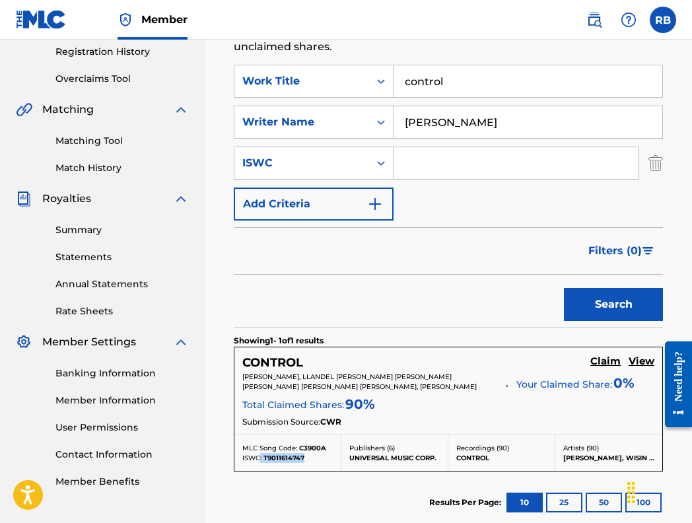
drag, startPoint x: 306, startPoint y: 459, endPoint x: 261, endPoint y: 459, distance: 44.9
click at [261, 459] on div "ISWC: T9011614747" at bounding box center [287, 458] width 91 height 10
drag, startPoint x: 333, startPoint y: 451, endPoint x: 297, endPoint y: 445, distance: 36.3
click at [297, 445] on div "MLC Song Code: C3900A ISWC: T9011614747" at bounding box center [288, 453] width 107 height 36
click at [457, 81] on input "control" at bounding box center [528, 81] width 269 height 32
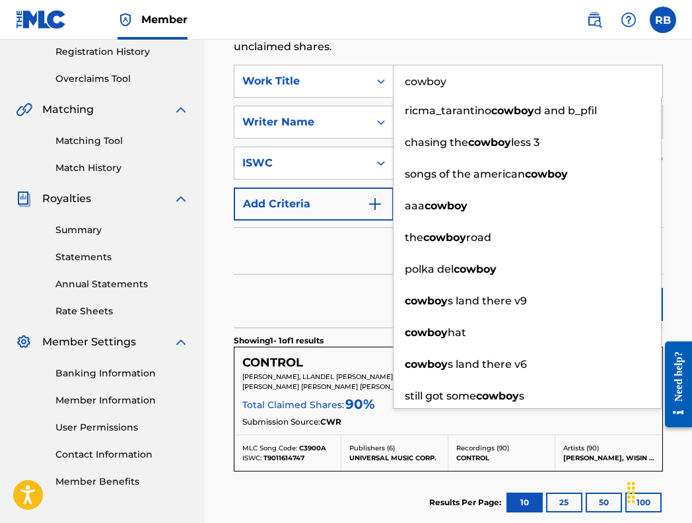
click at [330, 266] on div "Filters ( 0 )" at bounding box center [448, 251] width 429 height 48
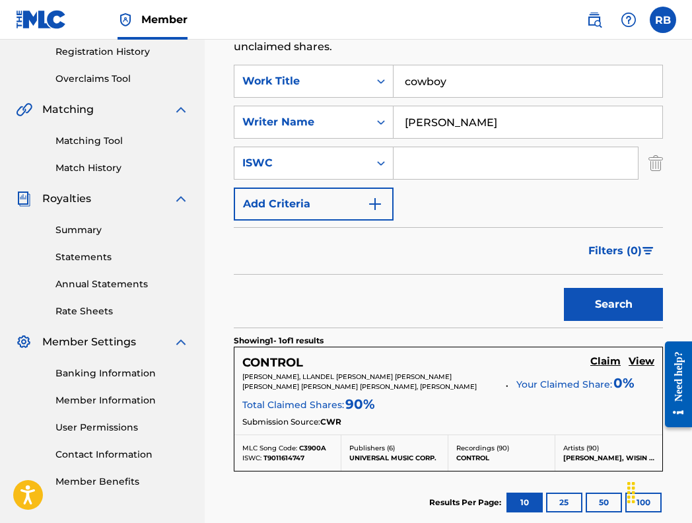
click at [603, 305] on button "Search" at bounding box center [613, 304] width 99 height 33
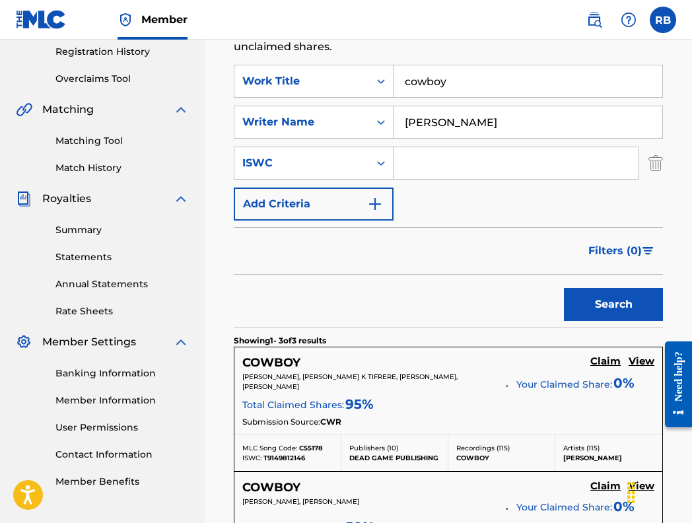
drag, startPoint x: 293, startPoint y: 388, endPoint x: 239, endPoint y: 372, distance: 56.5
click at [239, 372] on div "COWBOY Claim View [PERSON_NAME], [PERSON_NAME], [PERSON_NAME], KASSEEM [PERSON_…" at bounding box center [449, 391] width 428 height 87
drag, startPoint x: 309, startPoint y: 459, endPoint x: 265, endPoint y: 458, distance: 43.6
click at [265, 458] on div "ISWC: T9149812146" at bounding box center [287, 458] width 91 height 10
drag, startPoint x: 273, startPoint y: 456, endPoint x: 309, endPoint y: 456, distance: 35.7
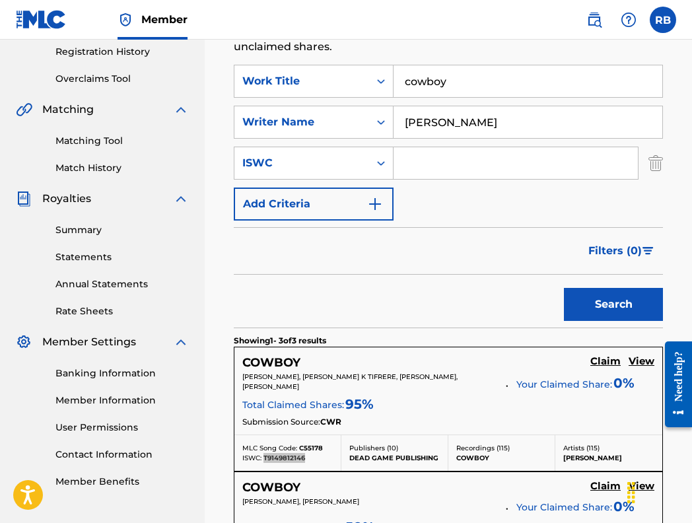
click at [309, 456] on div "ISWC: T9149812146" at bounding box center [287, 458] width 91 height 10
drag, startPoint x: 327, startPoint y: 444, endPoint x: 299, endPoint y: 448, distance: 28.7
click at [299, 449] on div "MLC Song Code: C55178" at bounding box center [287, 448] width 91 height 10
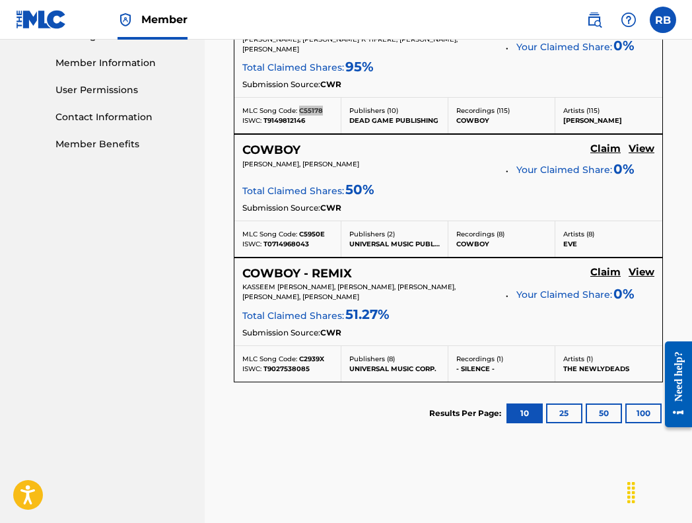
scroll to position [594, 0]
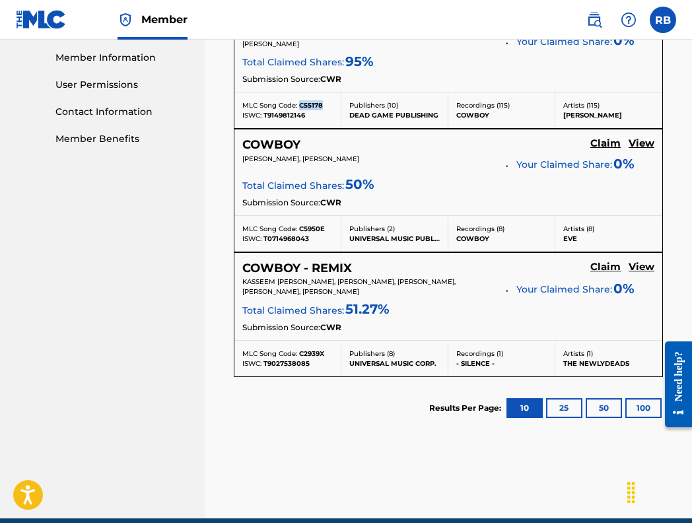
drag, startPoint x: 357, startPoint y: 291, endPoint x: 227, endPoint y: 283, distance: 130.4
drag, startPoint x: 318, startPoint y: 362, endPoint x: 264, endPoint y: 363, distance: 54.2
click at [264, 363] on div "ISWC: T9027538085" at bounding box center [287, 364] width 91 height 10
click at [325, 355] on div "MLC Song Code: C2939X" at bounding box center [287, 354] width 91 height 10
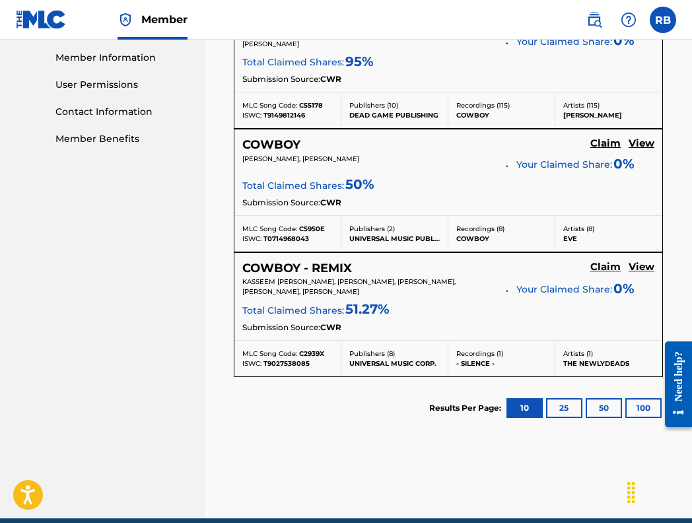
click at [327, 347] on div "MLC Song Code: C2939X ISWC: T9027538085" at bounding box center [288, 359] width 107 height 36
drag, startPoint x: 326, startPoint y: 351, endPoint x: 294, endPoint y: 353, distance: 32.5
click at [294, 353] on div "MLC Song Code: C2939X" at bounding box center [287, 354] width 91 height 10
click at [323, 353] on span "C2939X" at bounding box center [311, 354] width 25 height 9
drag, startPoint x: 323, startPoint y: 353, endPoint x: 307, endPoint y: 353, distance: 16.5
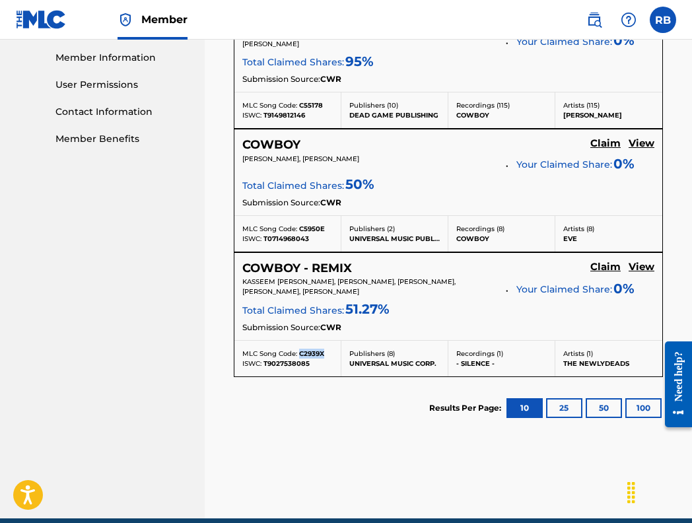
click at [307, 353] on span "C2939X" at bounding box center [311, 354] width 25 height 9
click at [314, 352] on span "C2939X" at bounding box center [311, 354] width 25 height 9
drag, startPoint x: 326, startPoint y: 352, endPoint x: 301, endPoint y: 353, distance: 25.1
click at [301, 353] on div "MLC Song Code: C2939X" at bounding box center [287, 354] width 91 height 10
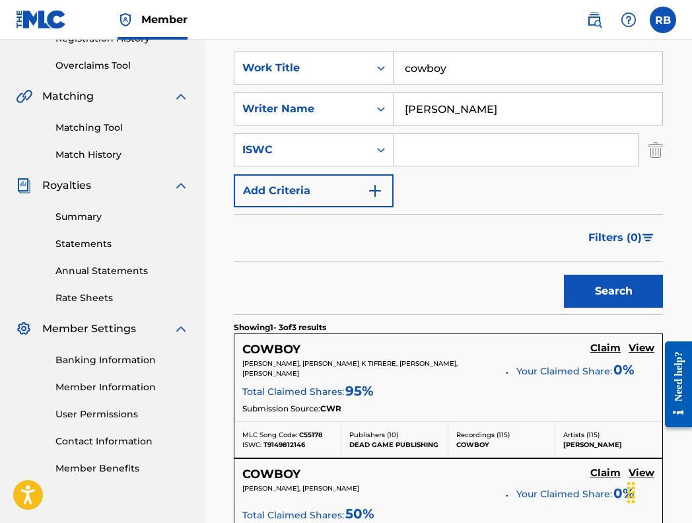
scroll to position [258, 0]
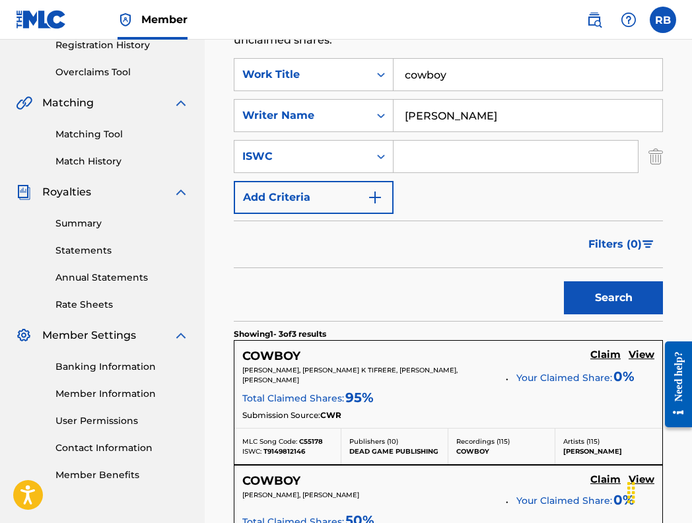
click at [478, 74] on input "cowboy" at bounding box center [528, 75] width 269 height 32
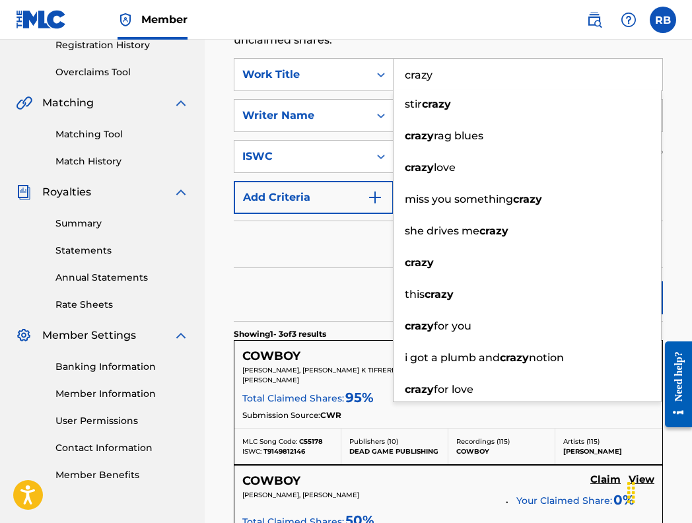
click at [330, 264] on div "Filters ( 0 )" at bounding box center [448, 245] width 429 height 48
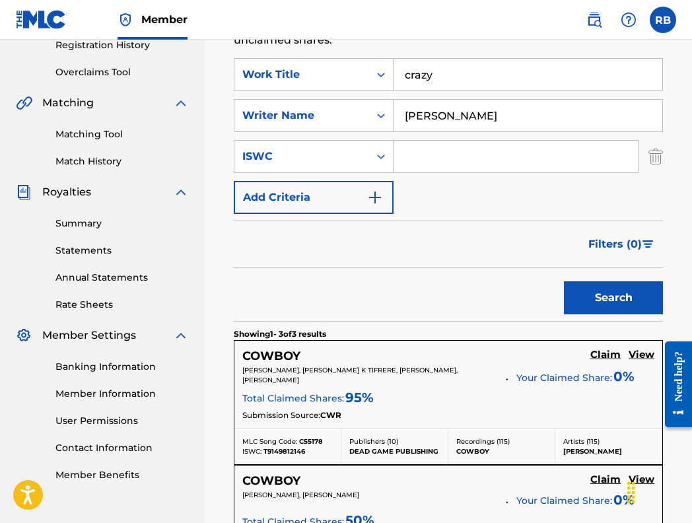
click at [595, 308] on button "Search" at bounding box center [613, 297] width 99 height 33
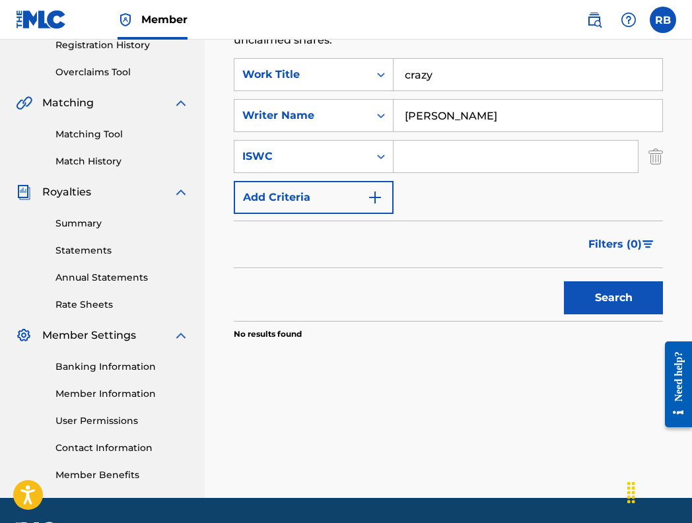
click at [461, 73] on input "crazy" at bounding box center [528, 75] width 269 height 32
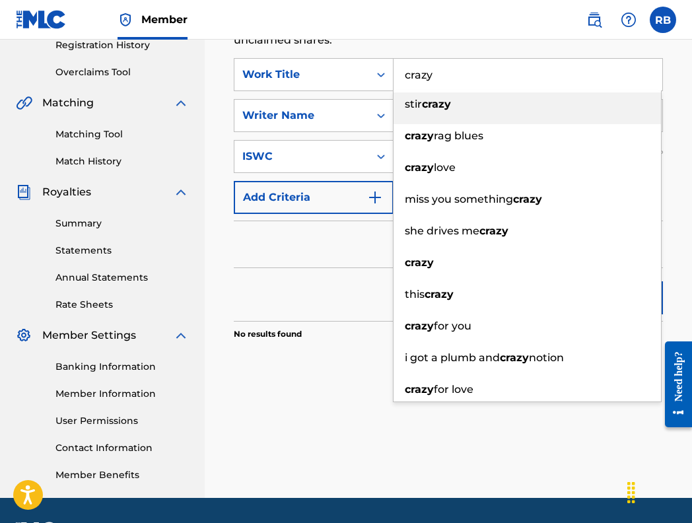
click at [461, 73] on input "crazy" at bounding box center [528, 75] width 269 height 32
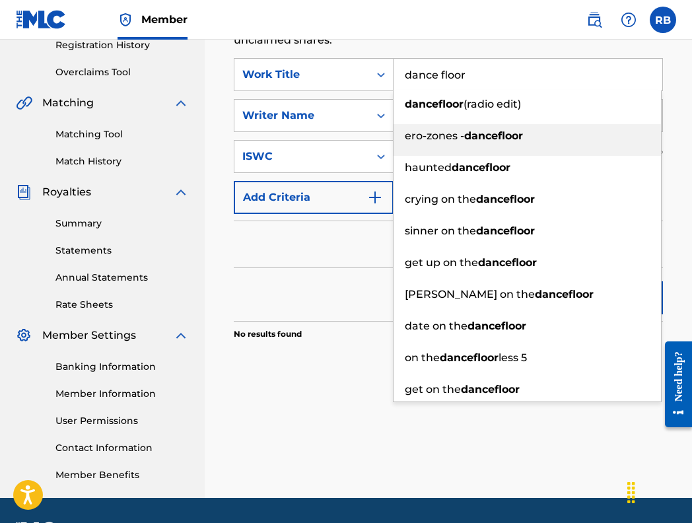
drag, startPoint x: 408, startPoint y: 128, endPoint x: 309, endPoint y: 276, distance: 177.7
click at [309, 276] on div "Search" at bounding box center [448, 294] width 429 height 53
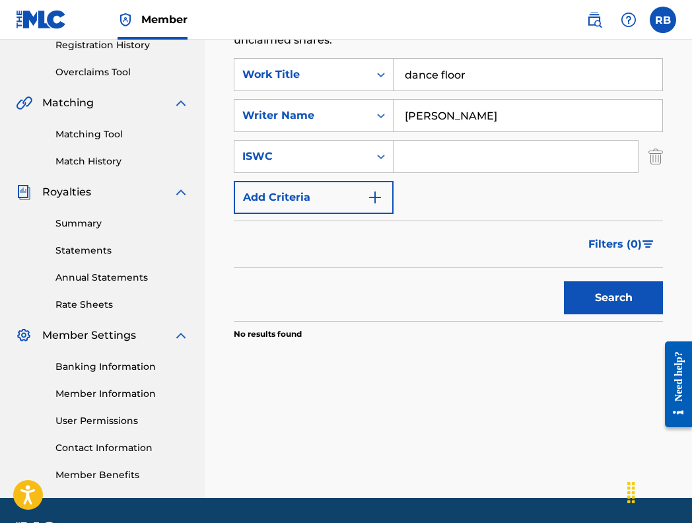
click at [597, 284] on button "Search" at bounding box center [613, 297] width 99 height 33
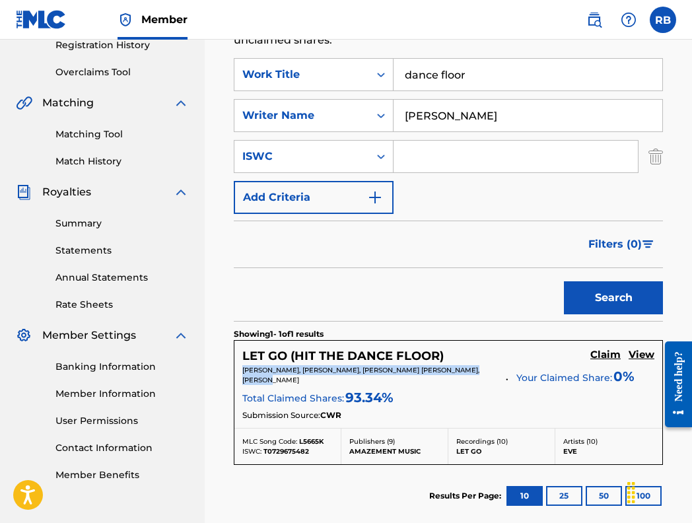
drag, startPoint x: 278, startPoint y: 381, endPoint x: 240, endPoint y: 370, distance: 39.3
click at [240, 369] on div "LET GO (HIT THE DANCE FLOOR) Claim View [PERSON_NAME], [PERSON_NAME], [PERSON_N…" at bounding box center [449, 384] width 428 height 87
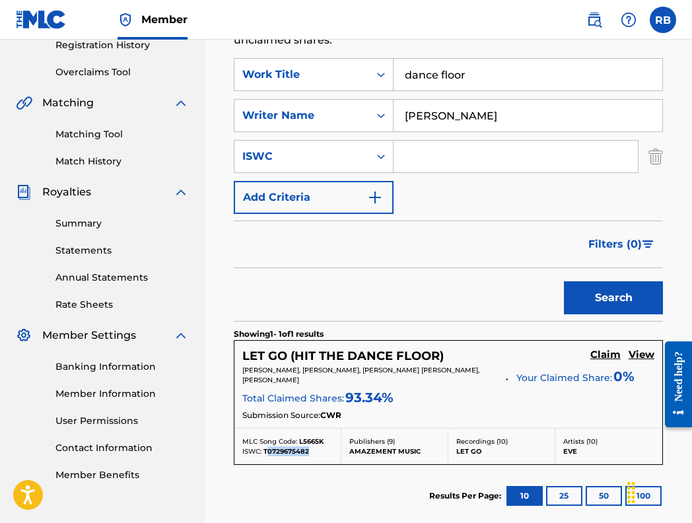
drag, startPoint x: 314, startPoint y: 451, endPoint x: 267, endPoint y: 451, distance: 47.6
click at [267, 451] on div "ISWC: T0729675482" at bounding box center [287, 452] width 91 height 10
drag, startPoint x: 264, startPoint y: 453, endPoint x: 311, endPoint y: 453, distance: 47.6
click at [311, 453] on div "ISWC: T0729675482" at bounding box center [287, 452] width 91 height 10
click at [328, 437] on div "MLC Song Code: L5665K" at bounding box center [287, 442] width 91 height 10
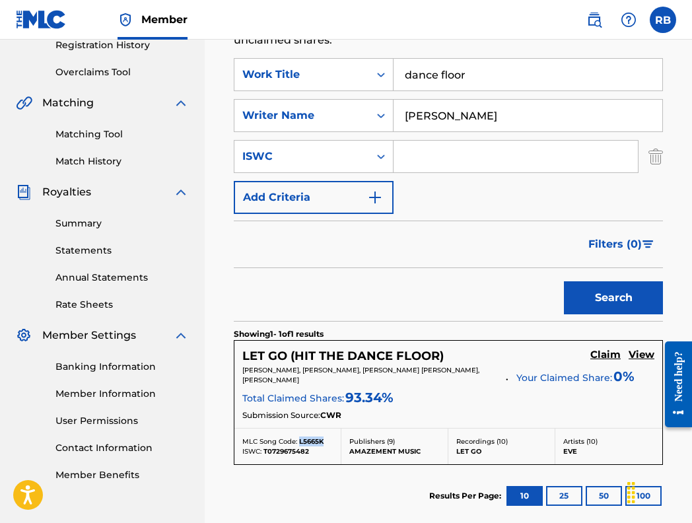
drag, startPoint x: 326, startPoint y: 442, endPoint x: 301, endPoint y: 441, distance: 25.1
click at [301, 441] on div "MLC Song Code: L5665K" at bounding box center [287, 442] width 91 height 10
click at [471, 71] on input "dance floor" at bounding box center [528, 75] width 269 height 32
click at [276, 253] on div "Filters ( 0 )" at bounding box center [448, 245] width 429 height 48
click at [613, 300] on button "Search" at bounding box center [613, 297] width 99 height 33
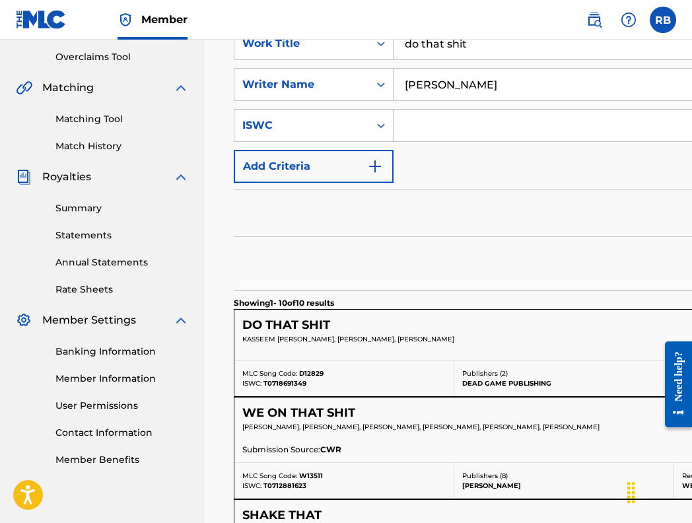
scroll to position [290, 0]
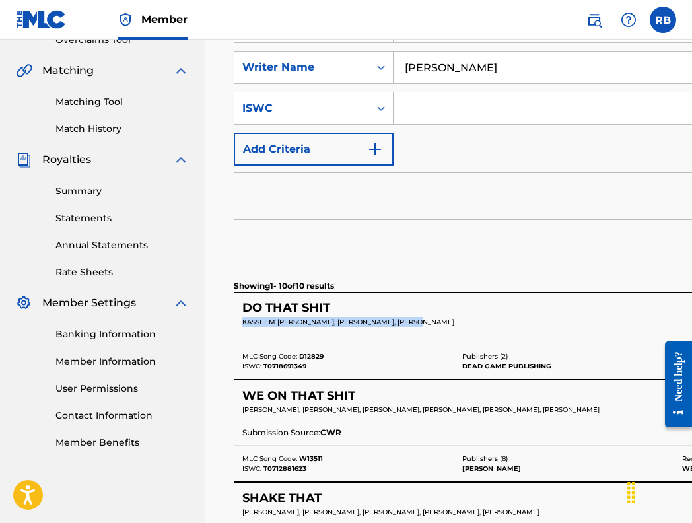
drag, startPoint x: 433, startPoint y: 322, endPoint x: 243, endPoint y: 323, distance: 189.6
click at [242, 323] on p "KASSEEM [PERSON_NAME], [PERSON_NAME], [PERSON_NAME]" at bounding box center [521, 322] width 558 height 10
click at [329, 341] on div "DO THAT SHIT Claim View [PERSON_NAME], [PERSON_NAME], [PERSON_NAME] Your Claime…" at bounding box center [674, 318] width 879 height 50
drag, startPoint x: 313, startPoint y: 367, endPoint x: 263, endPoint y: 369, distance: 50.3
click at [263, 369] on div "ISWC: T0718691349" at bounding box center [343, 366] width 203 height 10
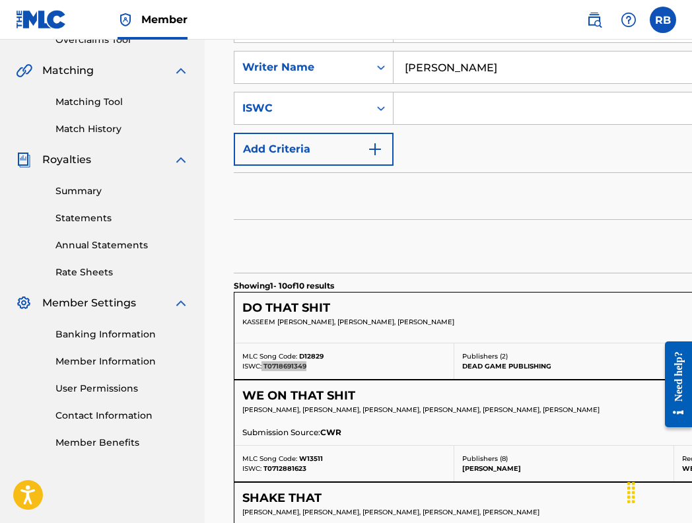
drag, startPoint x: 285, startPoint y: 367, endPoint x: 374, endPoint y: 375, distance: 88.8
click at [374, 375] on div "MLC Song Code: D12829 ISWC: T0718691349" at bounding box center [345, 362] width 220 height 36
click at [329, 353] on div "MLC Song Code: D12829" at bounding box center [343, 356] width 203 height 10
drag, startPoint x: 329, startPoint y: 353, endPoint x: 302, endPoint y: 354, distance: 27.1
click at [302, 354] on div "MLC Song Code: D12829" at bounding box center [343, 356] width 203 height 10
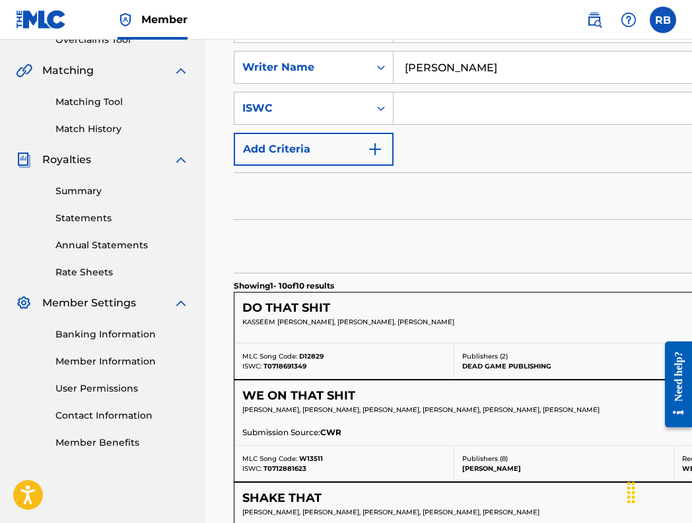
click at [324, 355] on div "MLC Song Code: D12829" at bounding box center [343, 356] width 203 height 10
click at [323, 355] on span "D12829" at bounding box center [311, 356] width 24 height 9
drag, startPoint x: 323, startPoint y: 355, endPoint x: 305, endPoint y: 356, distance: 18.5
click at [305, 356] on span "D12829" at bounding box center [311, 356] width 24 height 9
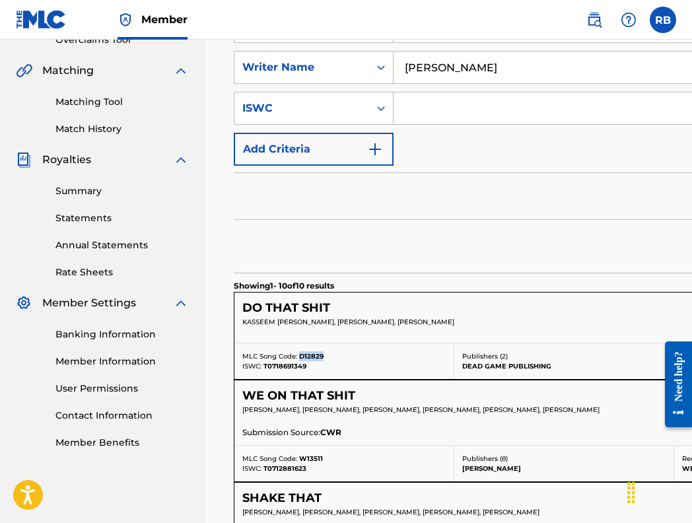
drag, startPoint x: 322, startPoint y: 355, endPoint x: 299, endPoint y: 355, distance: 23.1
click at [299, 355] on span "D12829" at bounding box center [311, 356] width 24 height 9
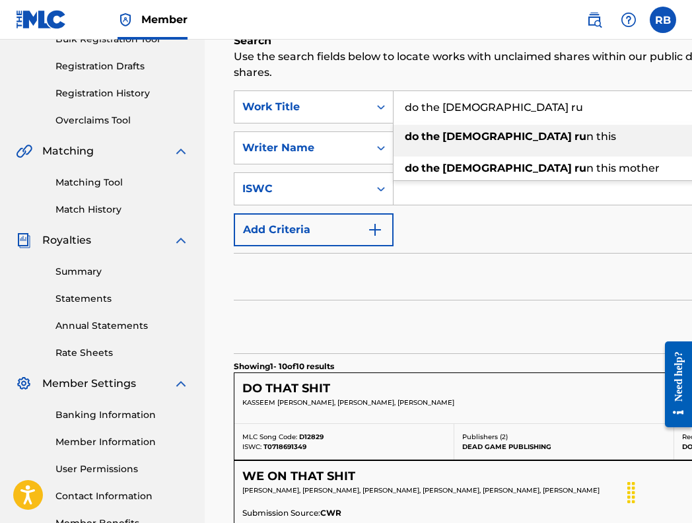
click at [587, 133] on span "n this" at bounding box center [602, 136] width 30 height 13
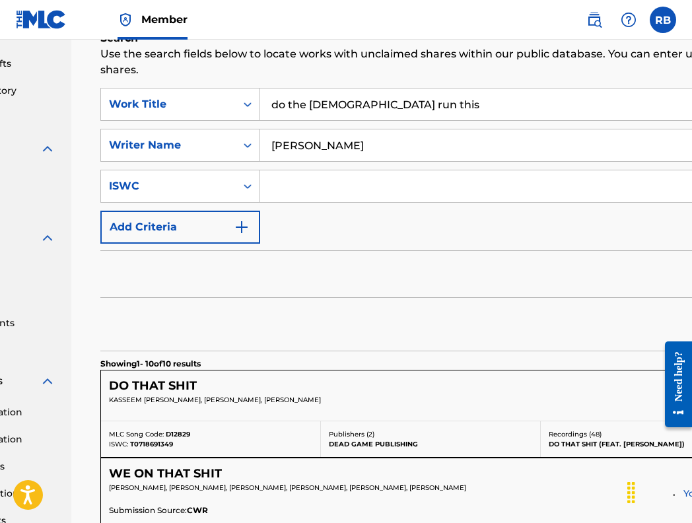
scroll to position [212, 156]
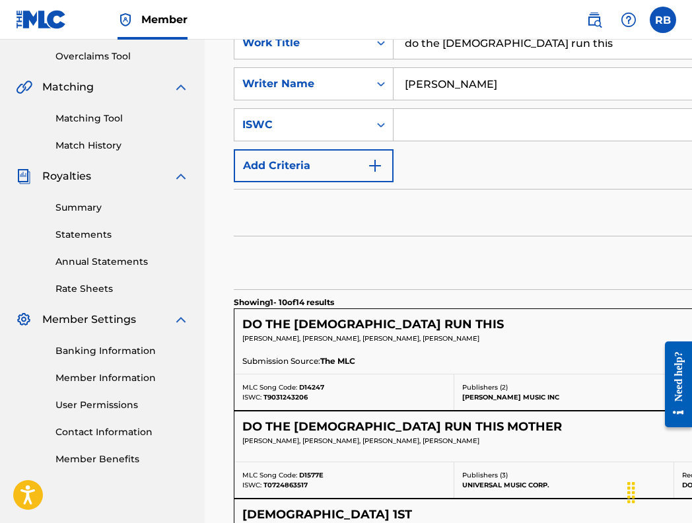
scroll to position [290, 0]
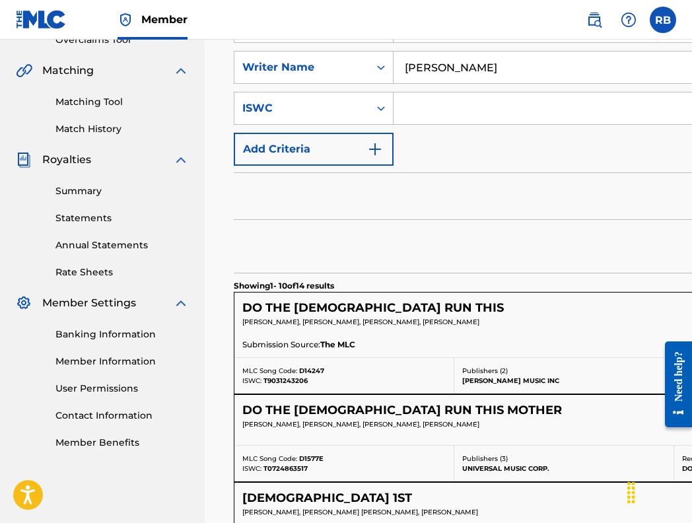
drag, startPoint x: 498, startPoint y: 319, endPoint x: 243, endPoint y: 323, distance: 254.4
click at [243, 323] on p "[PERSON_NAME], [PERSON_NAME], [PERSON_NAME], [PERSON_NAME]" at bounding box center [529, 322] width 575 height 10
drag, startPoint x: 308, startPoint y: 381, endPoint x: 265, endPoint y: 380, distance: 43.0
click at [265, 380] on div "ISWC: T9031243206" at bounding box center [343, 381] width 203 height 10
click at [338, 380] on div "ISWC: T9031243206" at bounding box center [343, 381] width 203 height 10
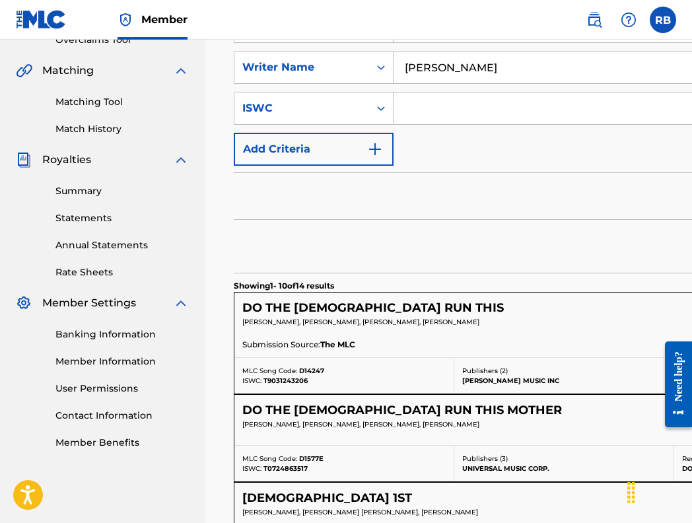
click at [326, 371] on div "MLC Song Code: D14247" at bounding box center [343, 371] width 203 height 10
drag, startPoint x: 328, startPoint y: 371, endPoint x: 298, endPoint y: 369, distance: 29.8
click at [298, 369] on div "MLC Song Code: D14247" at bounding box center [343, 371] width 203 height 10
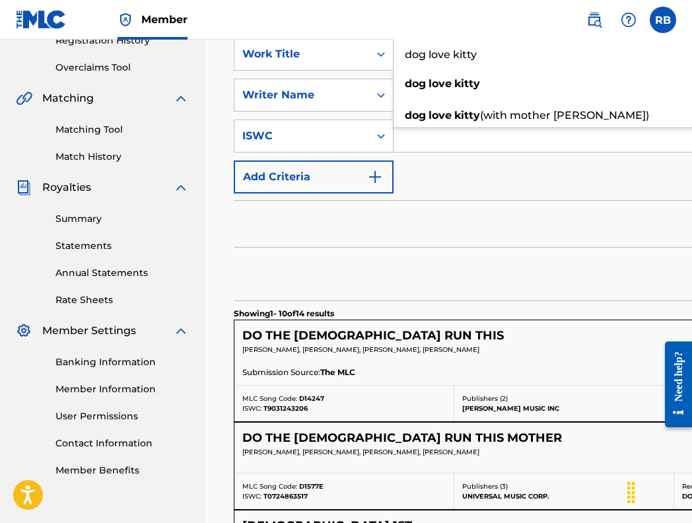
click at [309, 258] on div "Search" at bounding box center [674, 274] width 881 height 53
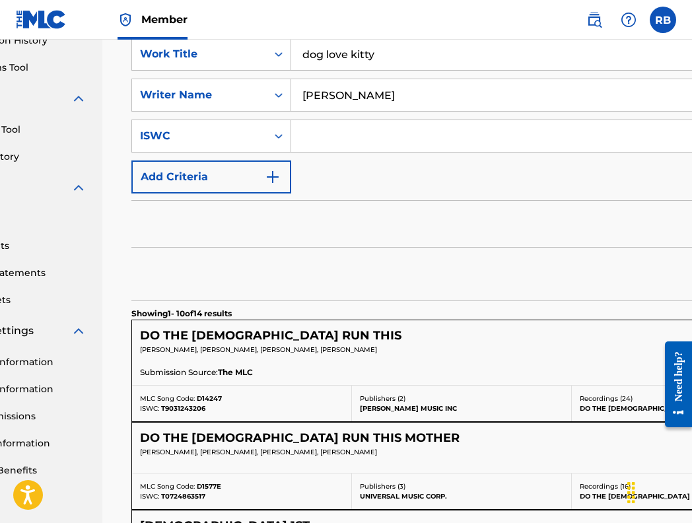
scroll to position [262, 128]
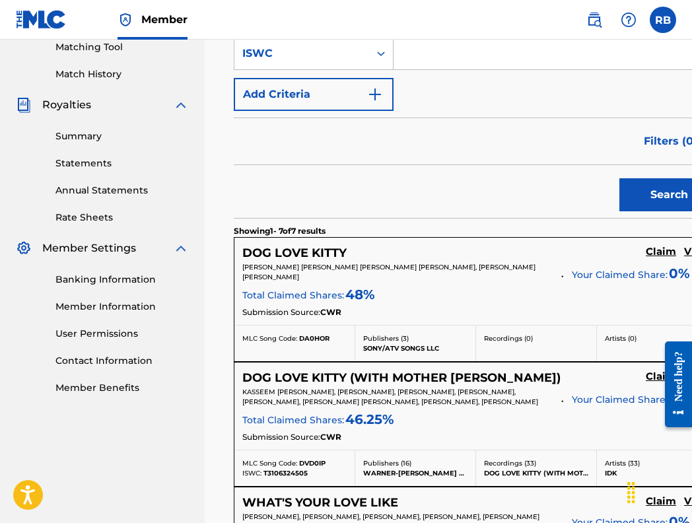
scroll to position [359, 0]
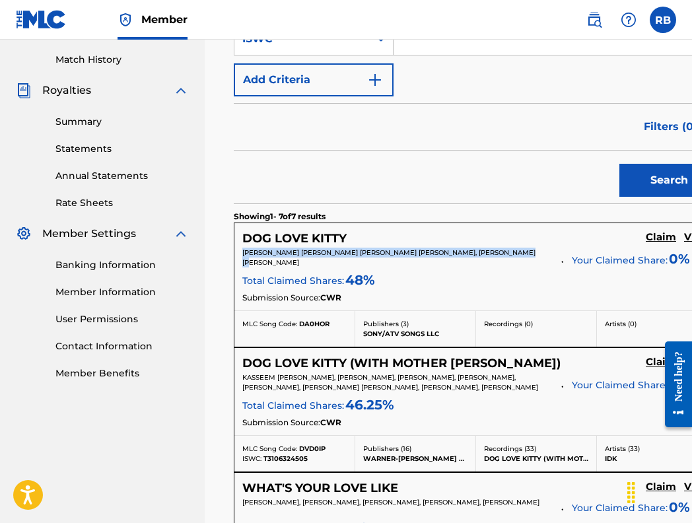
drag, startPoint x: 277, startPoint y: 263, endPoint x: 240, endPoint y: 252, distance: 39.3
click at [240, 252] on div "DOG LOVE KITTY Claim View [PERSON_NAME] [PERSON_NAME] [PERSON_NAME] [PERSON_NAM…" at bounding box center [477, 266] width 484 height 87
drag, startPoint x: 330, startPoint y: 322, endPoint x: 299, endPoint y: 326, distance: 30.6
click at [299, 326] on div "MLC Song Code: DA0HOR" at bounding box center [294, 324] width 104 height 10
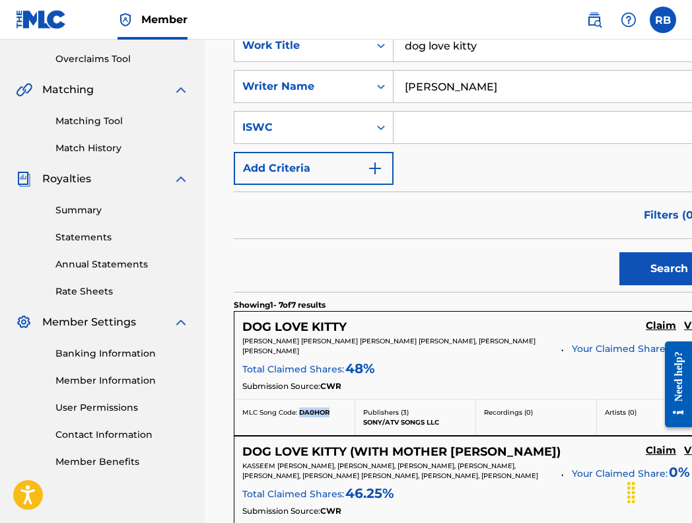
scroll to position [251, 0]
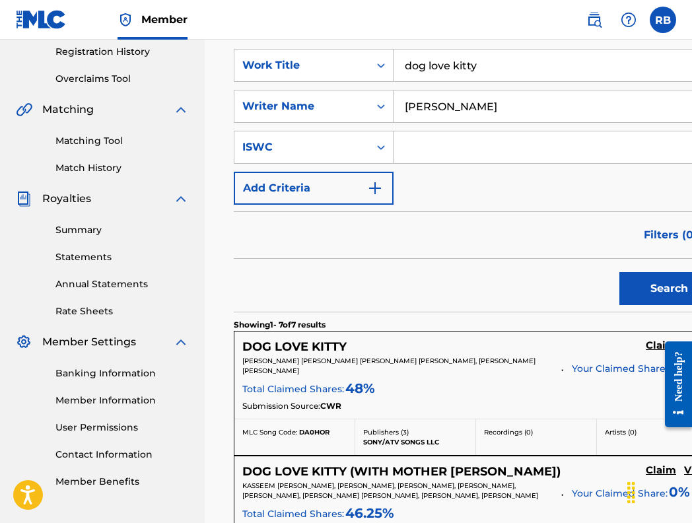
click at [487, 73] on input "dog love kitty" at bounding box center [556, 66] width 324 height 32
click at [634, 279] on button "Search" at bounding box center [669, 288] width 99 height 33
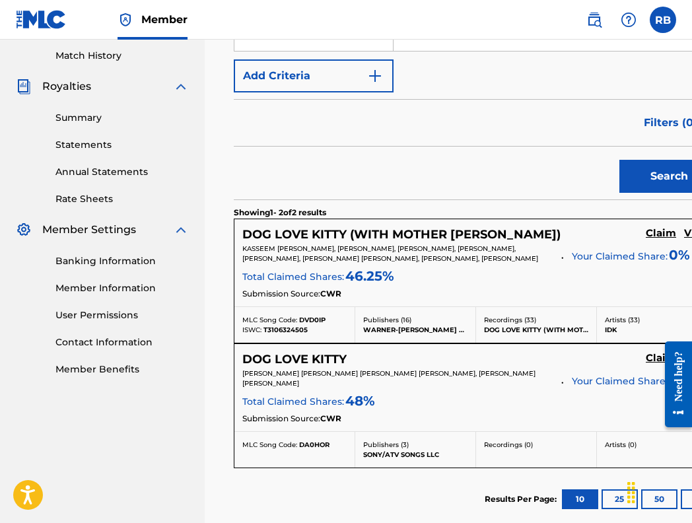
scroll to position [194, 0]
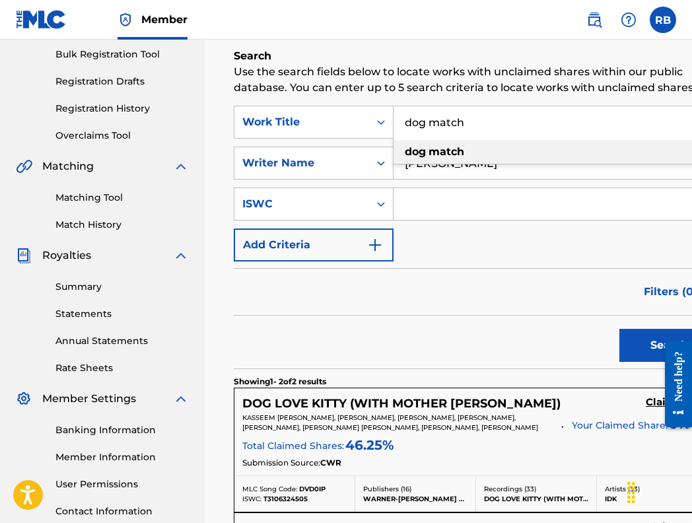
drag, startPoint x: 474, startPoint y: 143, endPoint x: 419, endPoint y: 139, distance: 55.6
click at [419, 138] on input "dog match" at bounding box center [556, 122] width 324 height 32
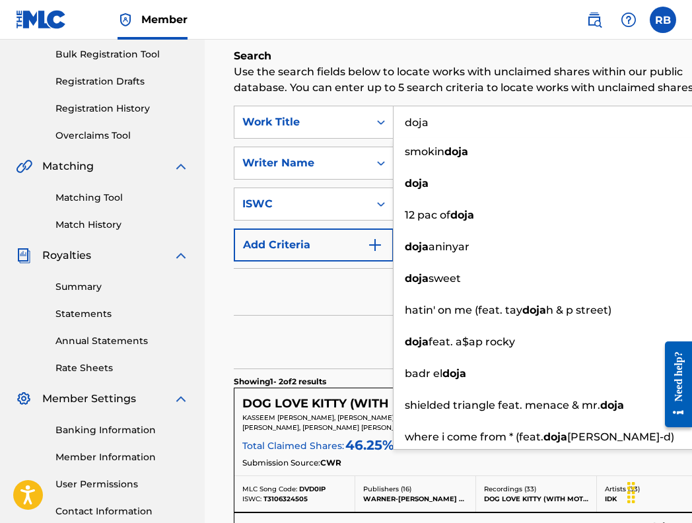
type input "doja"
click at [342, 309] on div "Filters ( 0 )" at bounding box center [476, 292] width 485 height 48
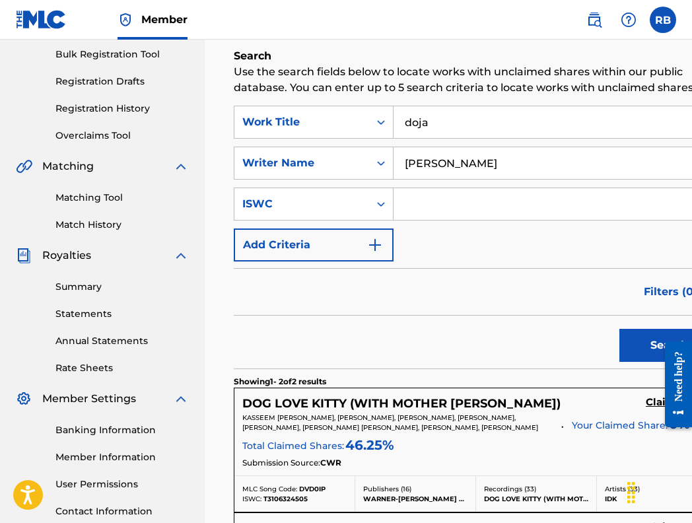
click at [620, 361] on button "Search" at bounding box center [669, 345] width 99 height 33
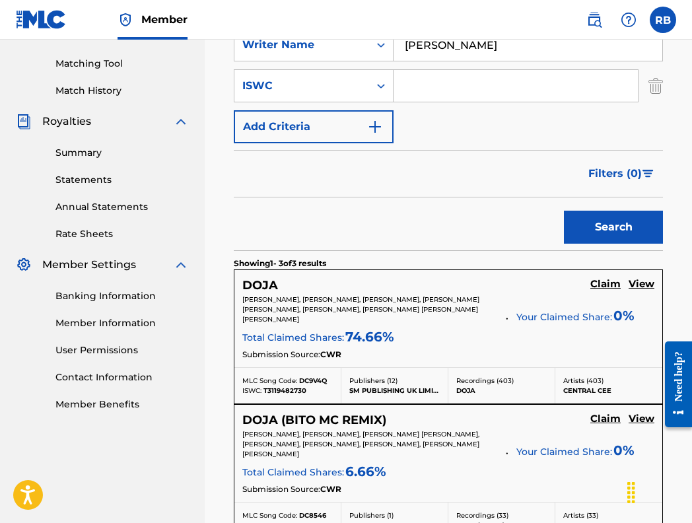
scroll to position [338, 0]
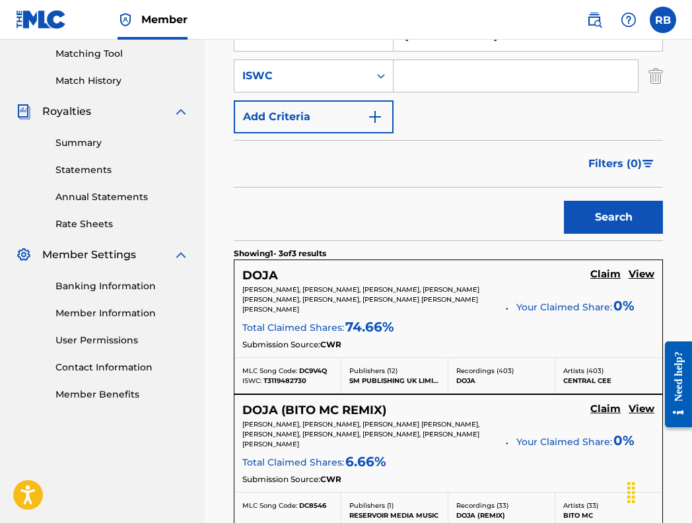
drag, startPoint x: 367, startPoint y: 309, endPoint x: 233, endPoint y: 283, distance: 136.7
click at [233, 283] on div "Claiming Tool Search Add Publishers & Shares Review Submit Search Use the searc…" at bounding box center [449, 264] width 456 height 1061
drag, startPoint x: 315, startPoint y: 384, endPoint x: 264, endPoint y: 381, distance: 50.9
click at [264, 381] on div "ISWC: T3119482730" at bounding box center [287, 381] width 91 height 10
drag, startPoint x: 313, startPoint y: 377, endPoint x: 265, endPoint y: 383, distance: 48.6
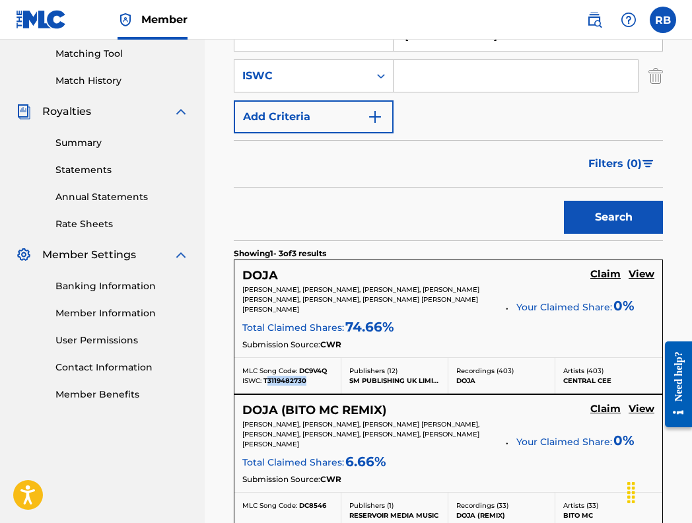
click at [266, 383] on div "ISWC: T3119482730" at bounding box center [287, 381] width 91 height 10
drag, startPoint x: 272, startPoint y: 384, endPoint x: 307, endPoint y: 385, distance: 35.7
click at [307, 385] on div "MLC Song Code: DC9V4Q ISWC: T3119482730" at bounding box center [288, 376] width 107 height 36
click at [338, 369] on div "MLC Song Code: DC9V4Q ISWC: T3119482730" at bounding box center [288, 376] width 107 height 36
drag, startPoint x: 331, startPoint y: 369, endPoint x: 301, endPoint y: 370, distance: 30.4
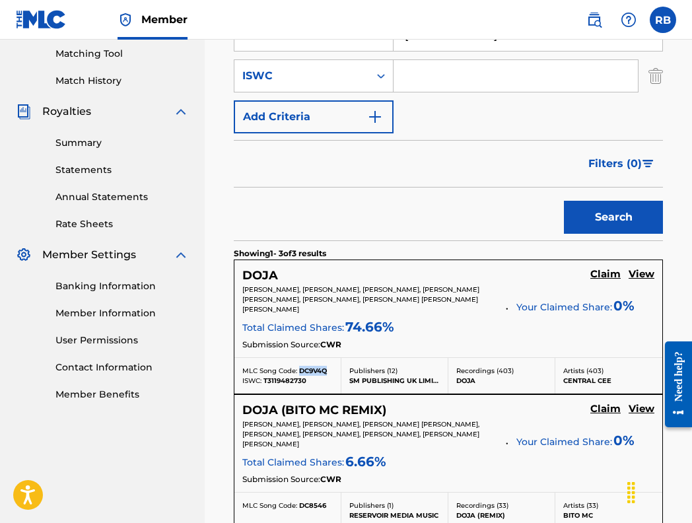
click at [300, 370] on div "MLC Song Code: DC9V4Q" at bounding box center [287, 371] width 91 height 10
